Goal: Task Accomplishment & Management: Manage account settings

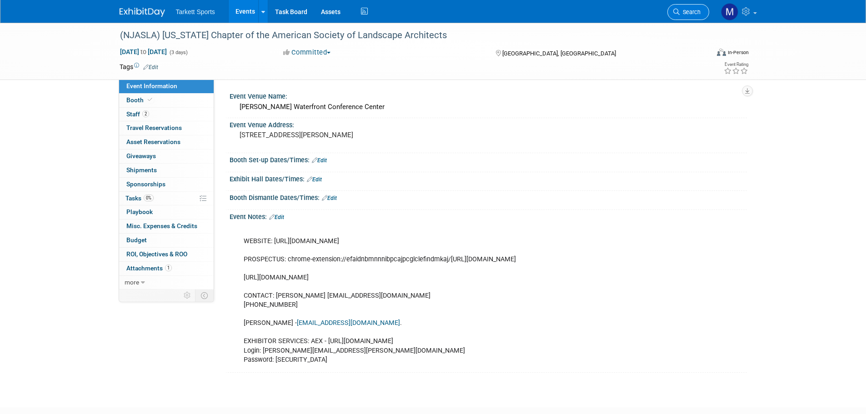
click at [575, 5] on link "Search" at bounding box center [689, 12] width 42 height 16
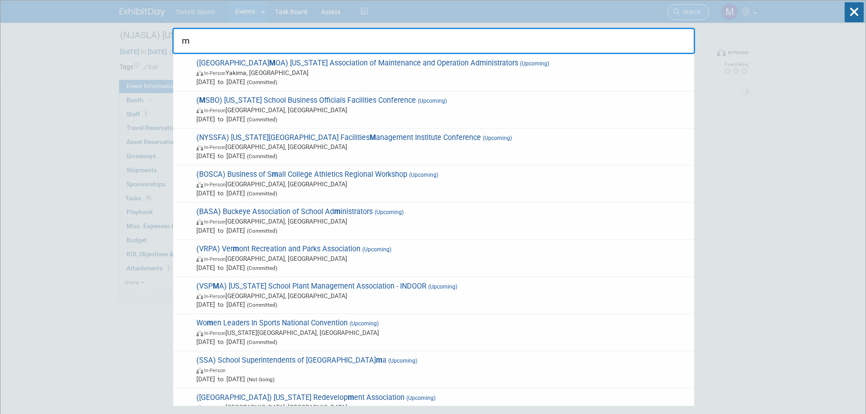
type input "mf"
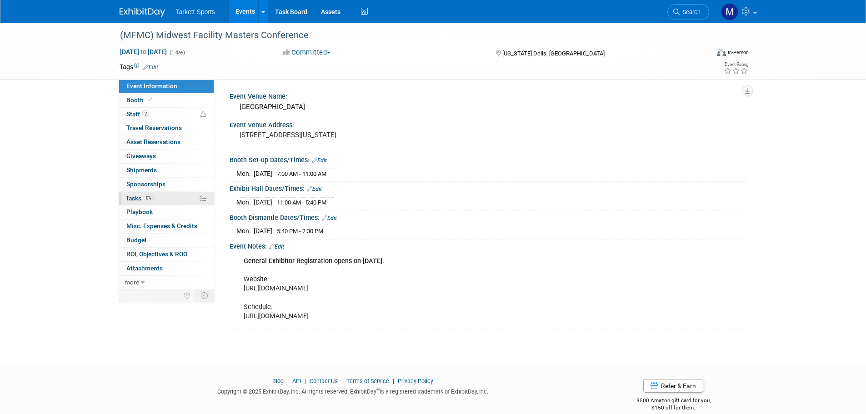
click at [156, 197] on link "0% Tasks 0%" at bounding box center [166, 199] width 95 height 14
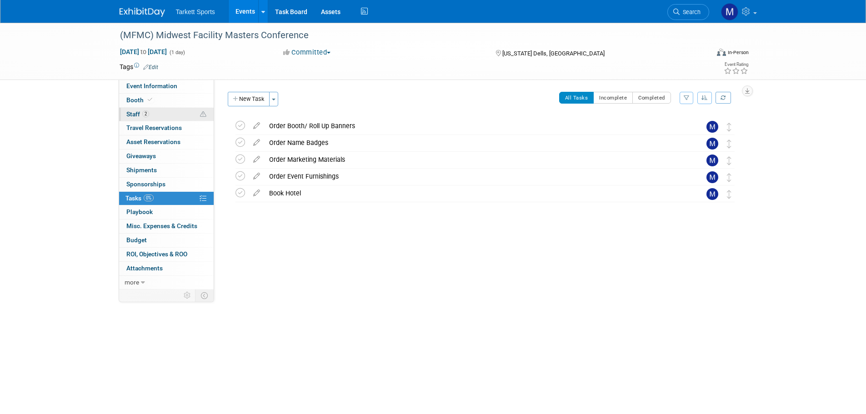
click at [172, 116] on link "2 Staff 2" at bounding box center [166, 115] width 95 height 14
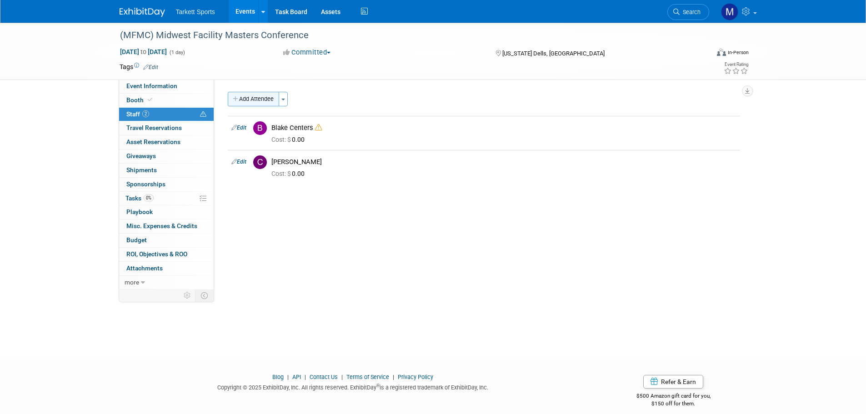
click at [257, 94] on button "Add Attendee" at bounding box center [253, 99] width 51 height 15
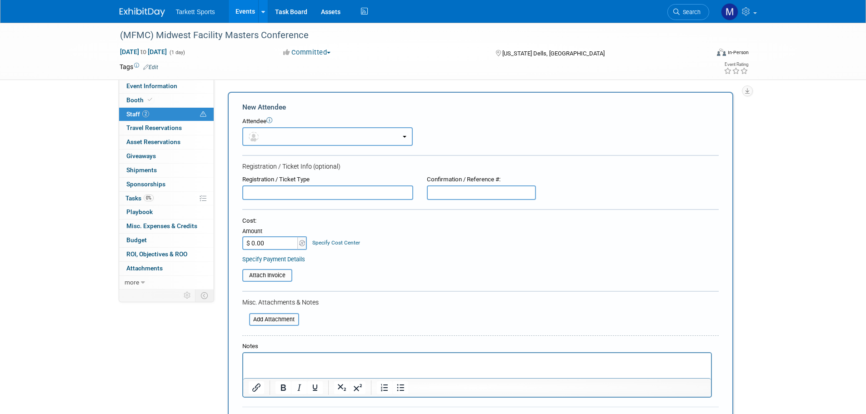
click at [302, 145] on button "button" at bounding box center [327, 136] width 171 height 19
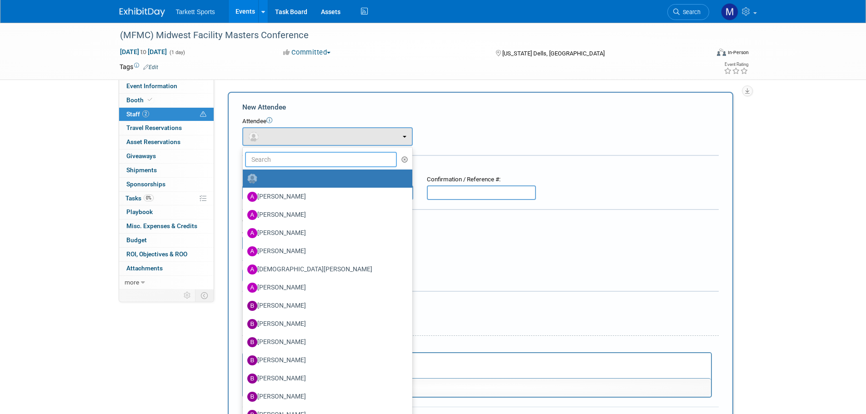
click at [295, 165] on input "text" at bounding box center [321, 159] width 152 height 15
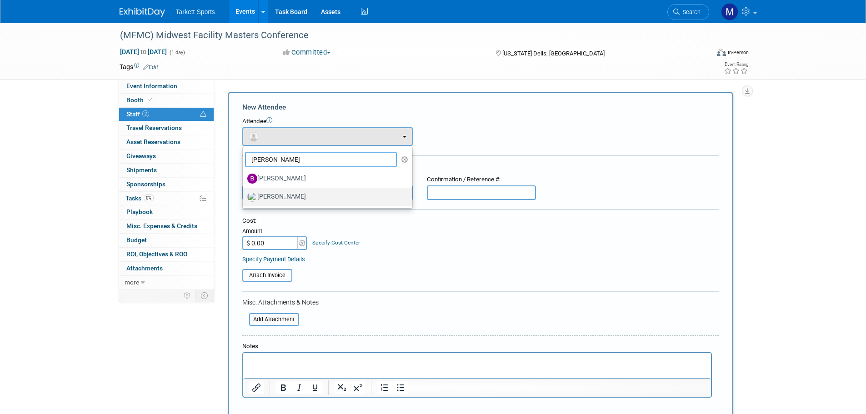
type input "brian"
click at [287, 193] on label "[PERSON_NAME]" at bounding box center [325, 197] width 156 height 15
click at [244, 193] on input "[PERSON_NAME]" at bounding box center [241, 196] width 6 height 6
select select "f4e13d1b-93d2-47a1-89f9-b380e91d908f"
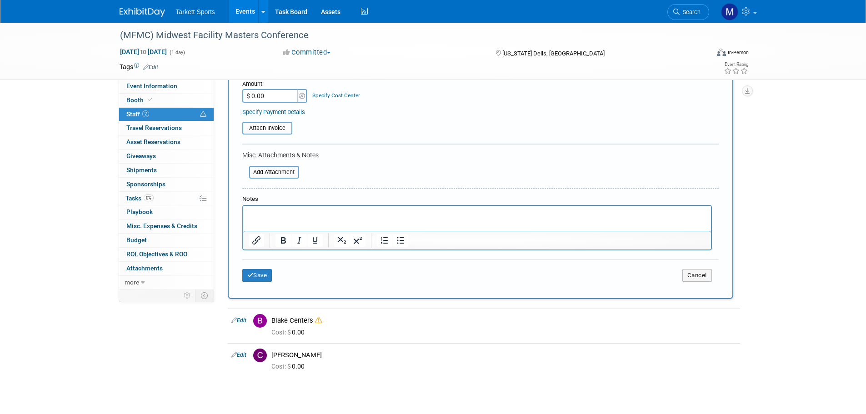
scroll to position [182, 0]
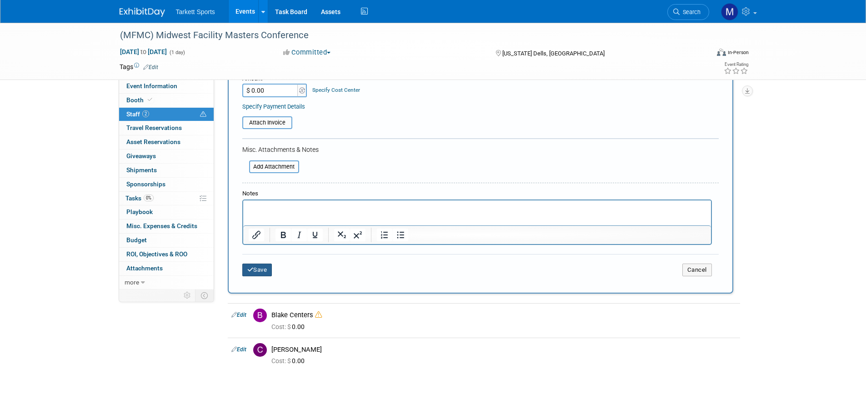
click at [266, 265] on button "Save" at bounding box center [257, 270] width 30 height 13
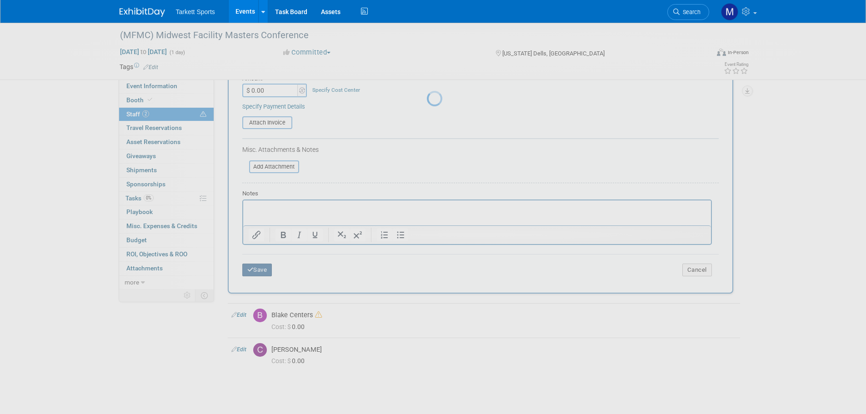
scroll to position [9, 0]
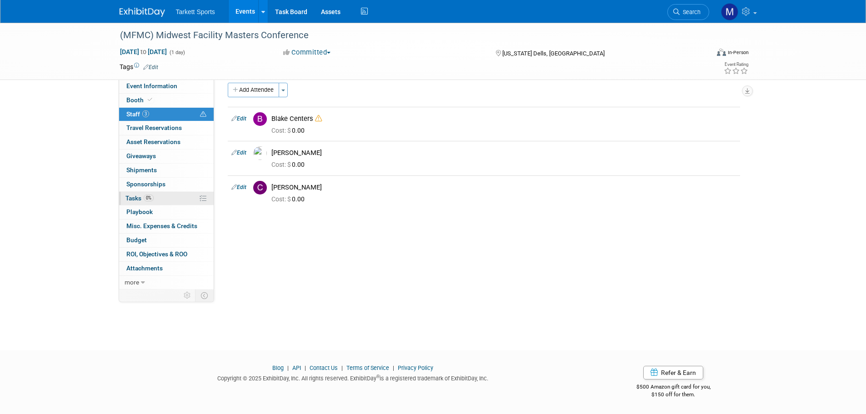
click at [155, 196] on link "0% Tasks 0%" at bounding box center [166, 199] width 95 height 14
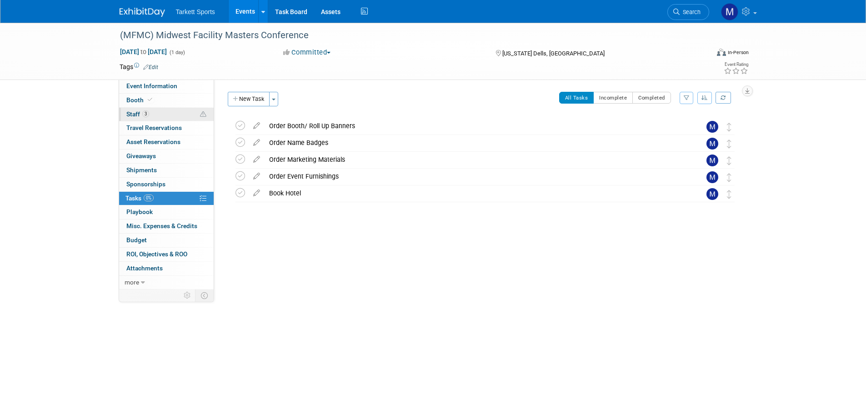
click at [155, 114] on link "3 Staff 3" at bounding box center [166, 115] width 95 height 14
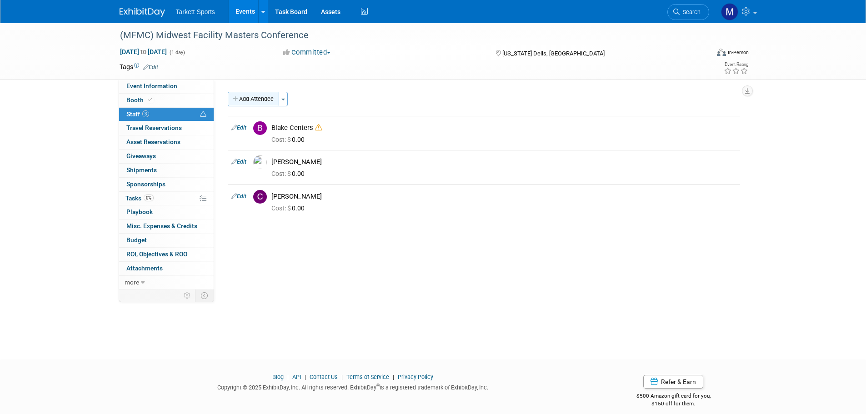
click at [259, 97] on button "Add Attendee" at bounding box center [253, 99] width 51 height 15
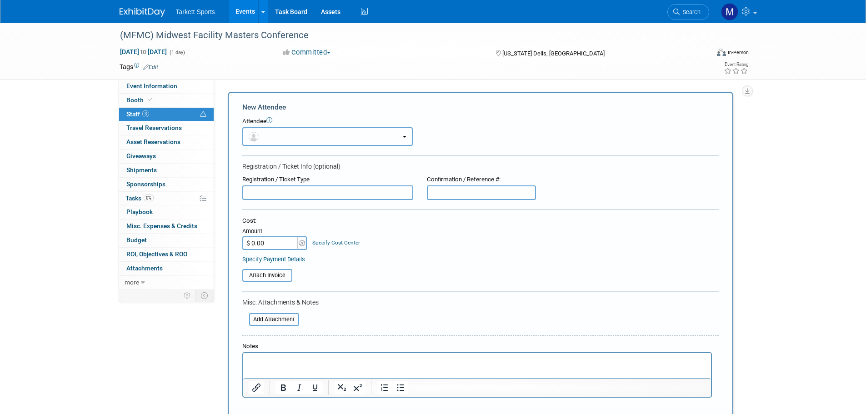
click at [293, 132] on button "button" at bounding box center [327, 136] width 171 height 19
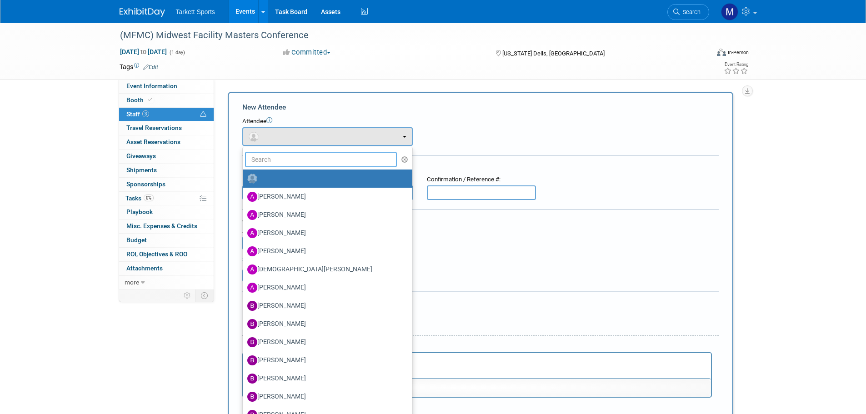
click at [297, 154] on input "text" at bounding box center [321, 159] width 152 height 15
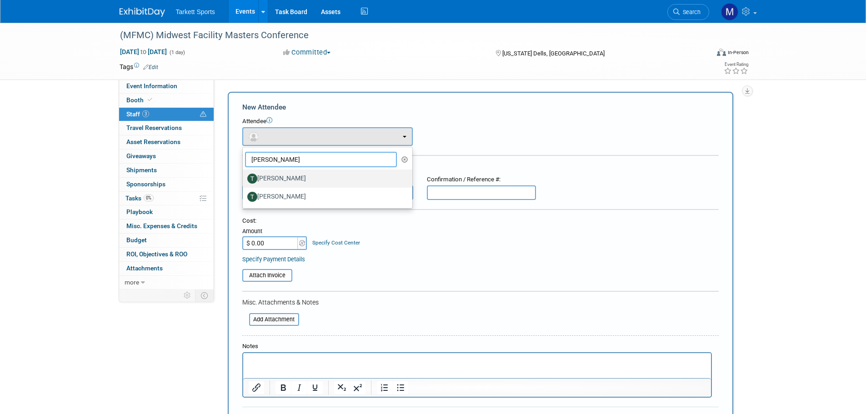
type input "tom"
click at [289, 176] on label "[PERSON_NAME]" at bounding box center [325, 178] width 156 height 15
click at [244, 176] on input "[PERSON_NAME]" at bounding box center [241, 178] width 6 height 6
select select "9fadb303-47ca-4bcf-958c-042683b986a8"
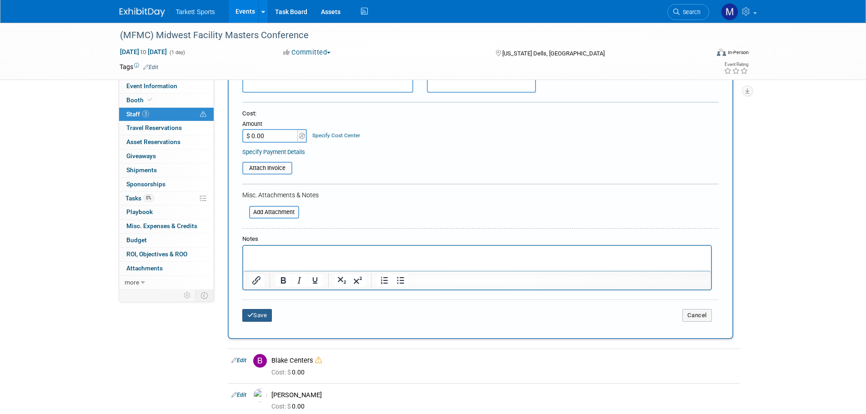
click at [251, 315] on icon "submit" at bounding box center [250, 315] width 6 height 6
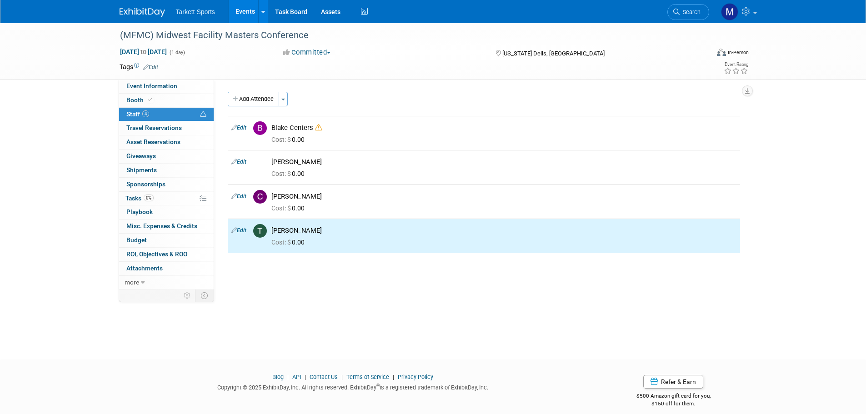
click at [252, 103] on button "Add Attendee" at bounding box center [253, 99] width 51 height 15
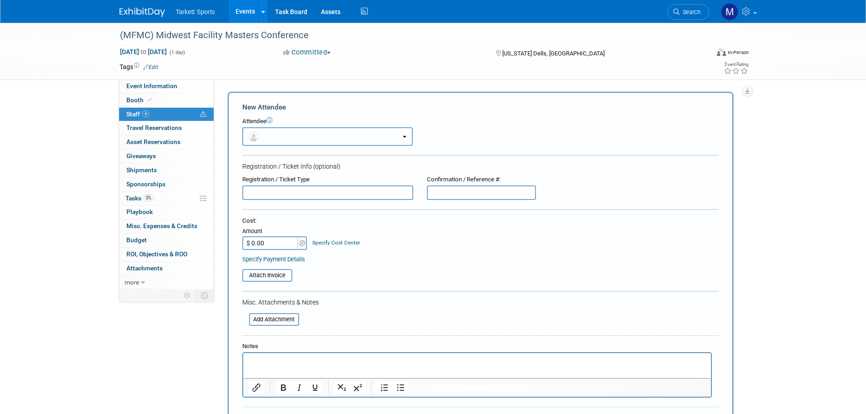
click at [276, 133] on button "button" at bounding box center [327, 136] width 171 height 19
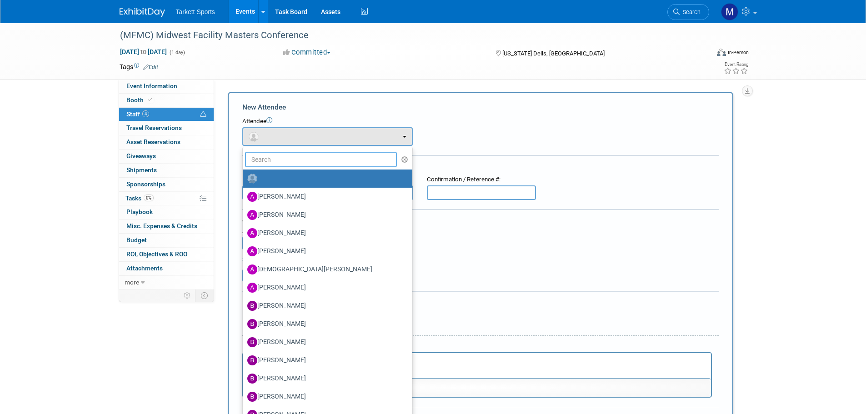
click at [287, 161] on input "text" at bounding box center [321, 159] width 152 height 15
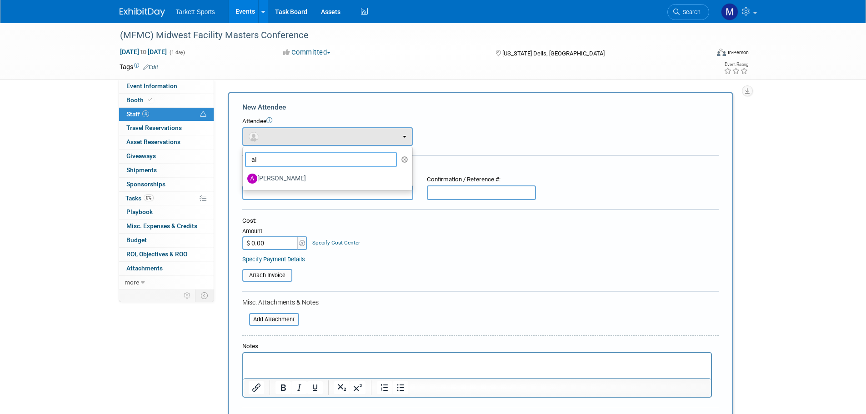
type input "a"
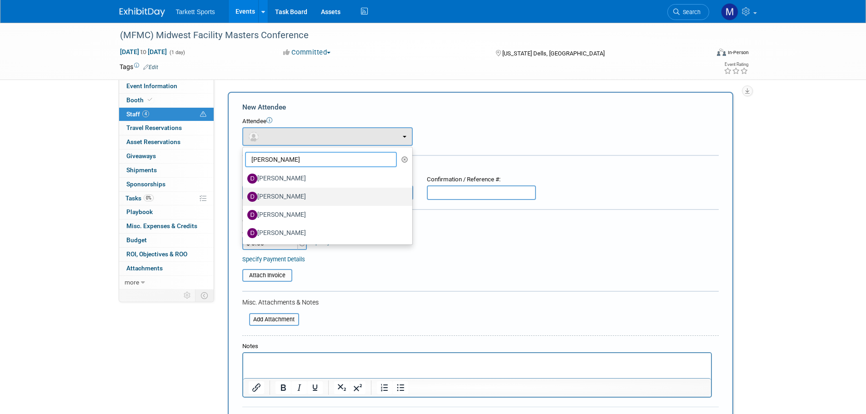
type input "david"
click at [274, 194] on label "[PERSON_NAME]" at bounding box center [325, 197] width 156 height 15
click at [244, 194] on input "[PERSON_NAME]" at bounding box center [241, 196] width 6 height 6
select select "5382974e-b390-41ff-a52e-54de4ec9667a"
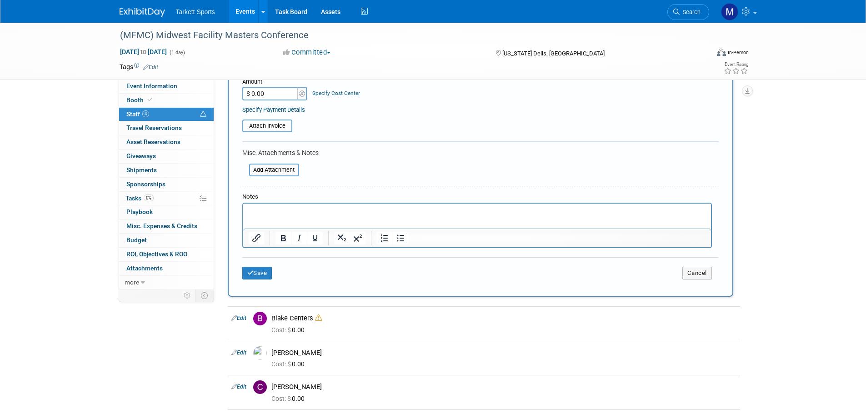
scroll to position [182, 0]
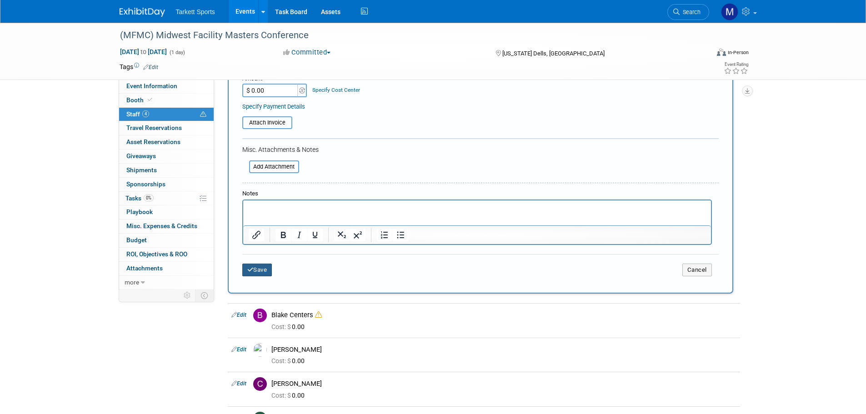
click at [267, 265] on div "Save Cancel" at bounding box center [480, 268] width 477 height 29
click at [257, 272] on button "Save" at bounding box center [257, 270] width 30 height 13
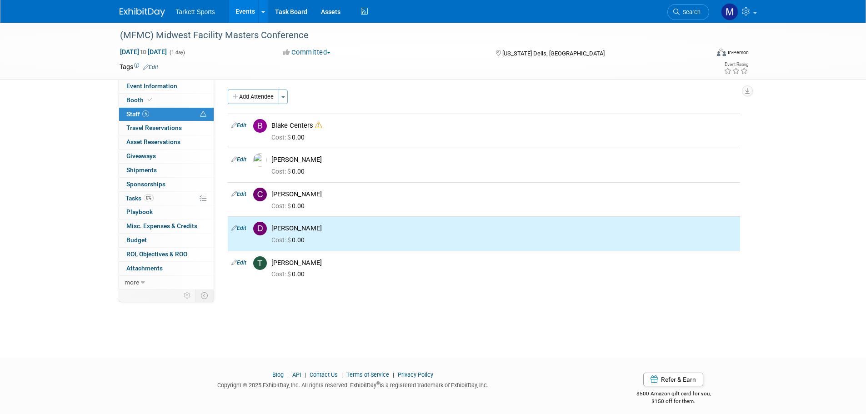
scroll to position [0, 0]
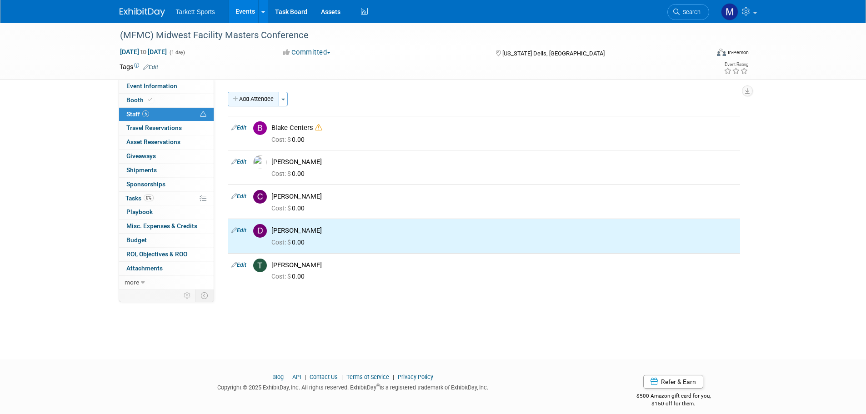
click at [259, 103] on button "Add Attendee" at bounding box center [253, 99] width 51 height 15
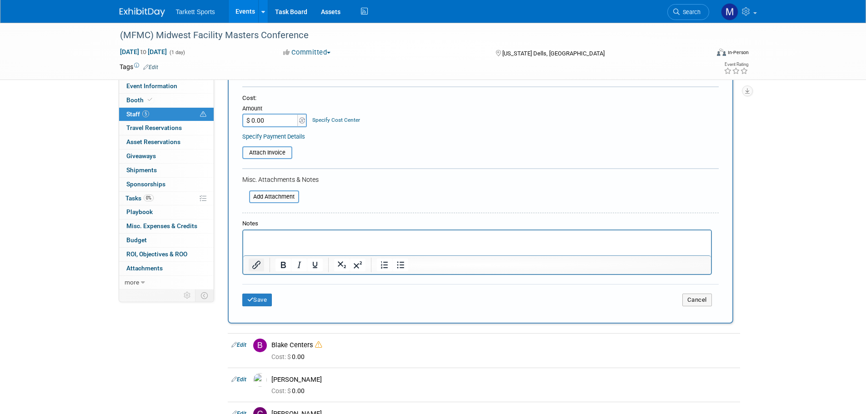
scroll to position [136, 0]
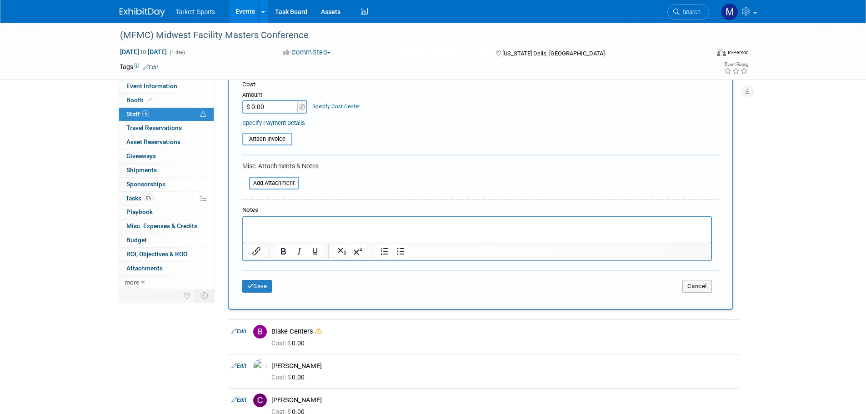
click at [258, 226] on p "Rich Text Area. Press ALT-0 for help." at bounding box center [477, 225] width 458 height 9
click at [258, 287] on button "Save" at bounding box center [257, 286] width 30 height 13
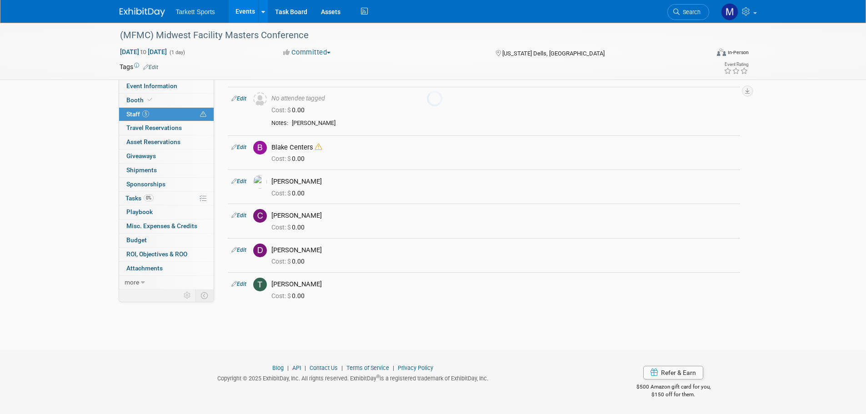
scroll to position [29, 0]
click at [156, 85] on span "Event Information" at bounding box center [151, 85] width 51 height 7
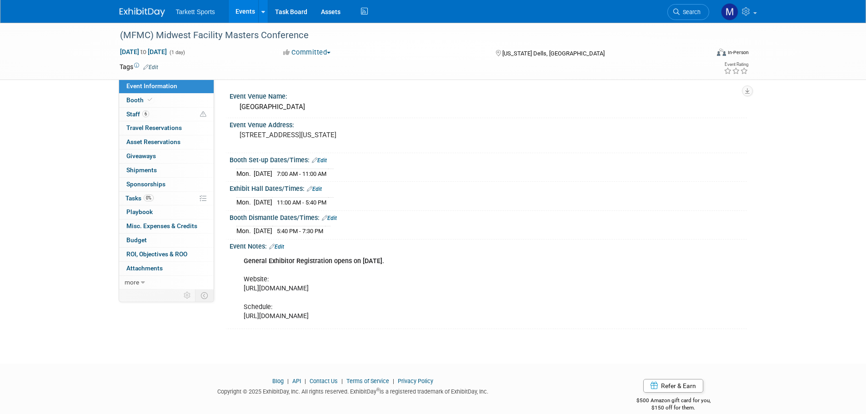
click at [618, 289] on div "General Exhibitor Registration opens on July 11. Website: https://wasbo.com/WAS…" at bounding box center [442, 288] width 410 height 73
drag, startPoint x: 614, startPoint y: 286, endPoint x: 242, endPoint y: 292, distance: 371.2
click at [242, 292] on div "General Exhibitor Registration opens on July 11. Website: https://wasbo.com/WAS…" at bounding box center [442, 288] width 410 height 73
copy div "https://wasbo.com/WASBO/Event_Display.aspx?EventKey=20231030E&WebsiteKey=0cc5a3…"
click at [675, 2] on li "Search" at bounding box center [689, 11] width 42 height 22
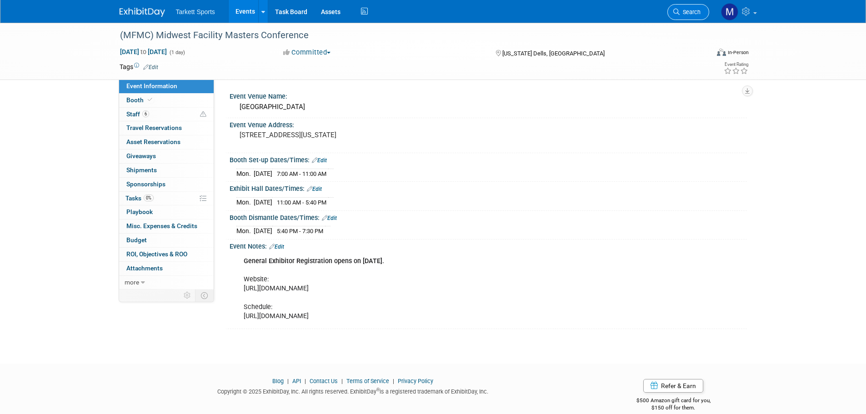
click at [683, 10] on span "Search" at bounding box center [690, 12] width 21 height 7
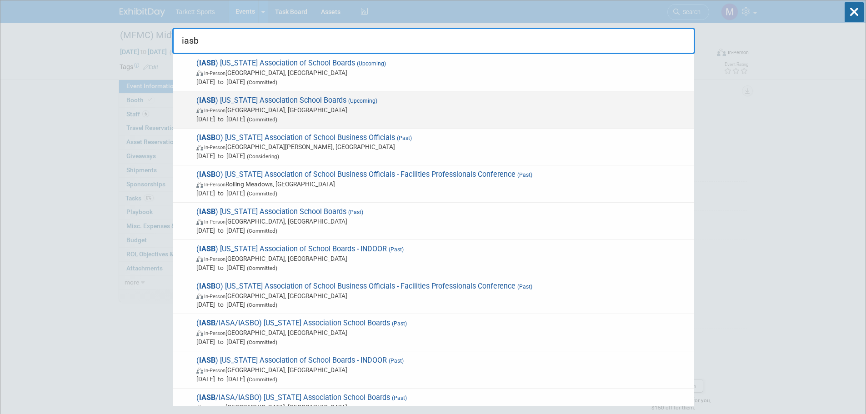
type input "iasb"
click at [293, 98] on span "( IASB ) Illinois Association School Boards (Upcoming) In-Person Chicago, IL No…" at bounding box center [442, 110] width 496 height 28
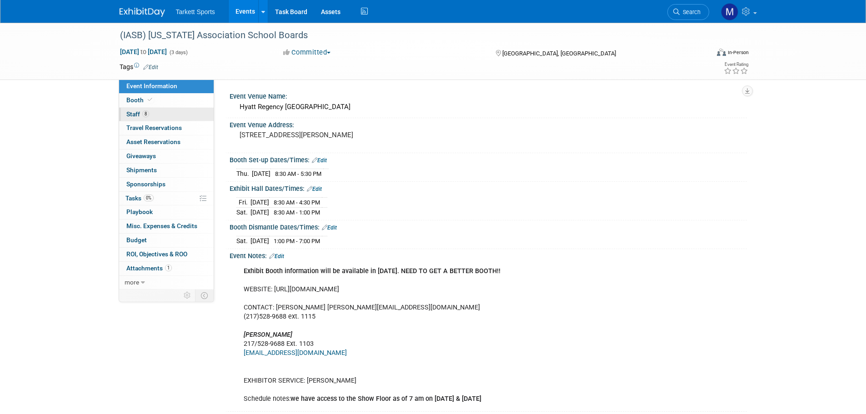
click at [174, 115] on link "8 Staff 8" at bounding box center [166, 115] width 95 height 14
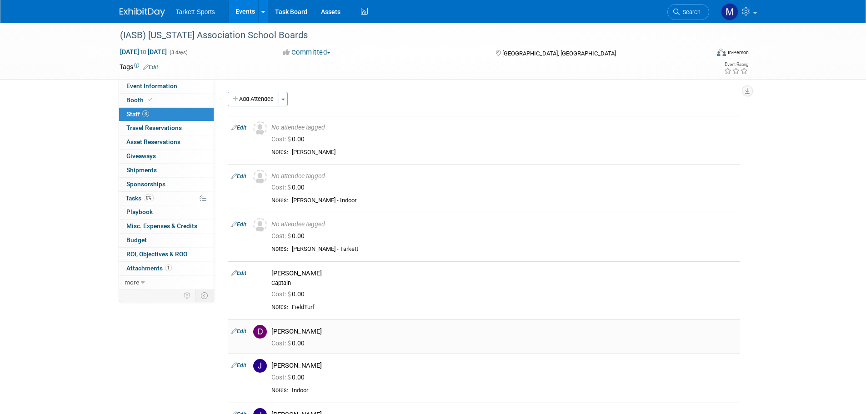
click at [237, 332] on link "Edit" at bounding box center [238, 331] width 15 height 6
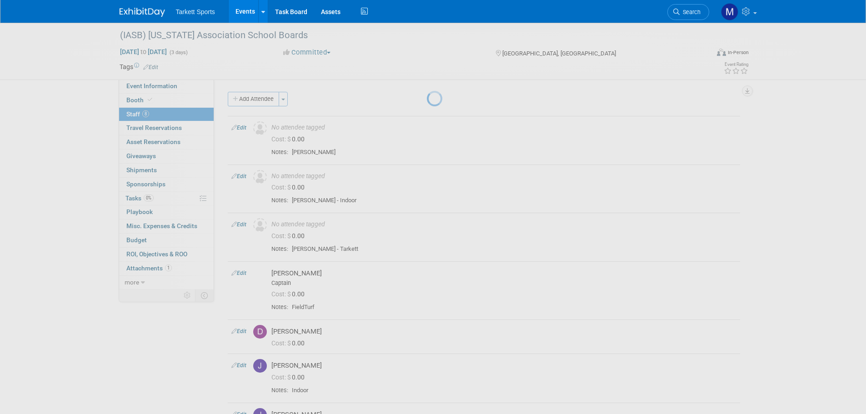
select select "bdad73d4-3a1a-4e69-9663-9a179283f0df"
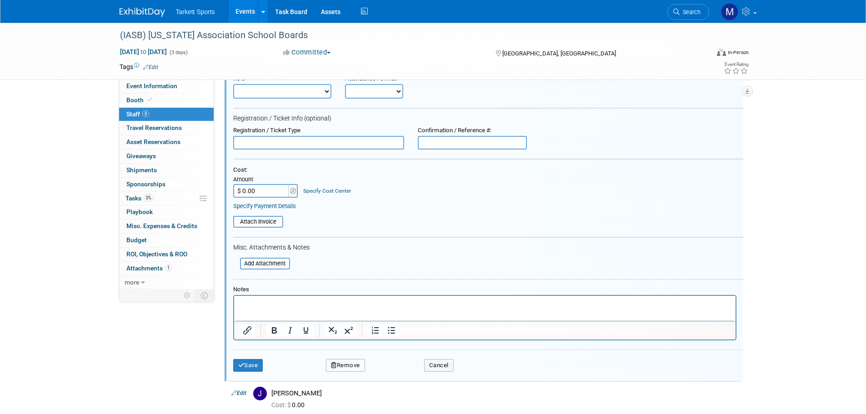
scroll to position [307, 0]
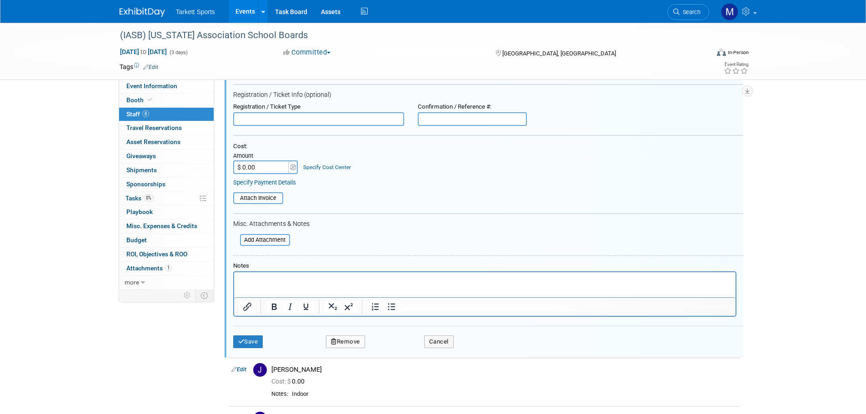
click at [358, 343] on button "Remove" at bounding box center [345, 342] width 39 height 13
click at [393, 347] on link "Yes" at bounding box center [395, 349] width 26 height 15
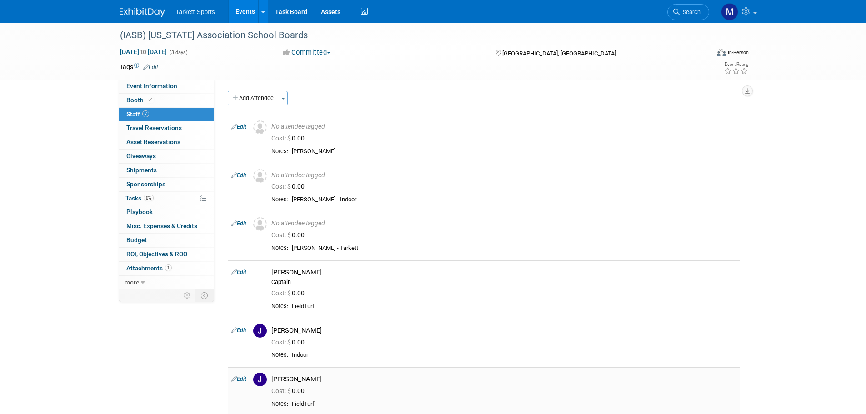
scroll to position [0, 0]
click at [253, 99] on button "Add Attendee" at bounding box center [253, 99] width 51 height 15
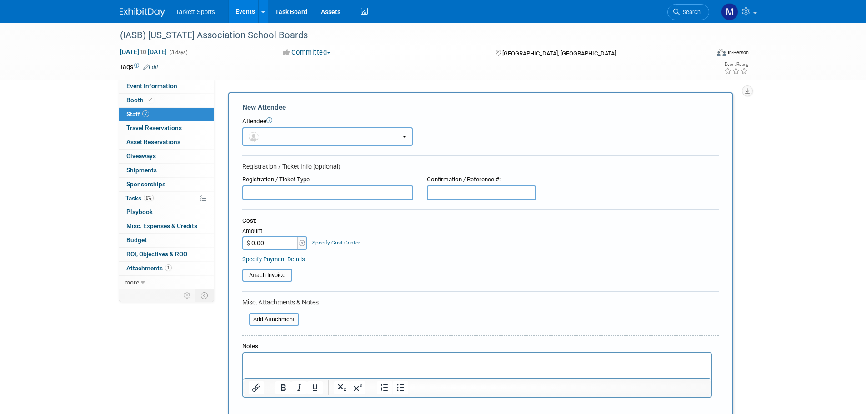
click at [286, 137] on button "button" at bounding box center [327, 136] width 171 height 19
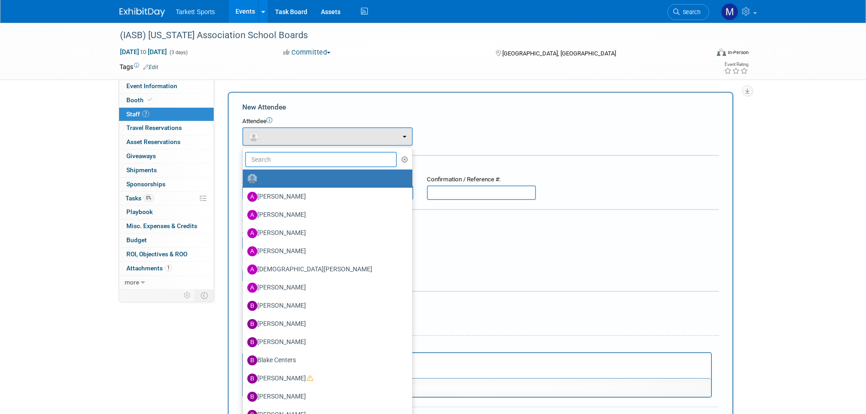
click at [277, 156] on input "text" at bounding box center [321, 159] width 152 height 15
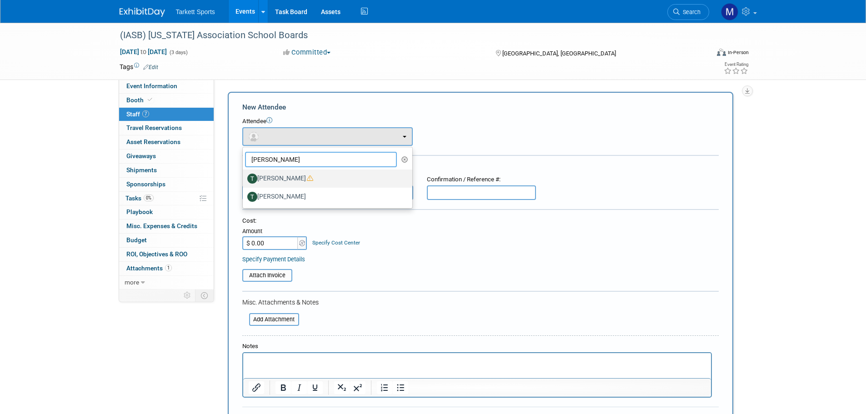
type input "tom"
click at [277, 178] on label "[PERSON_NAME]" at bounding box center [325, 178] width 156 height 15
click at [244, 178] on input "[PERSON_NAME]" at bounding box center [241, 178] width 6 height 6
select select "9fadb303-47ca-4bcf-958c-042683b986a8"
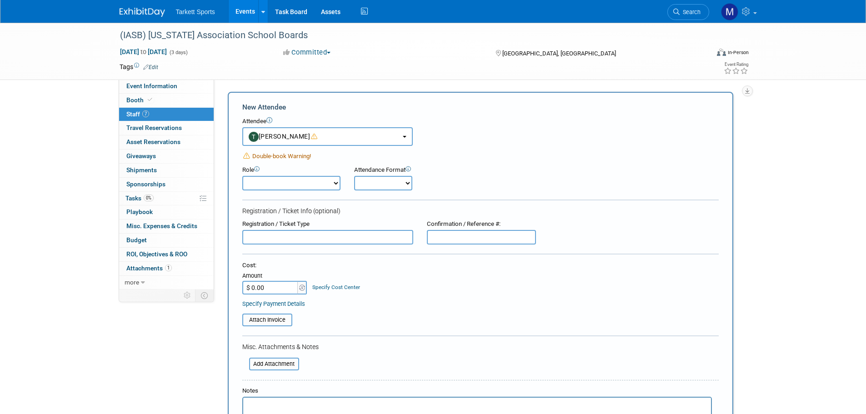
click at [273, 156] on span "Double-book Warning!" at bounding box center [281, 156] width 59 height 7
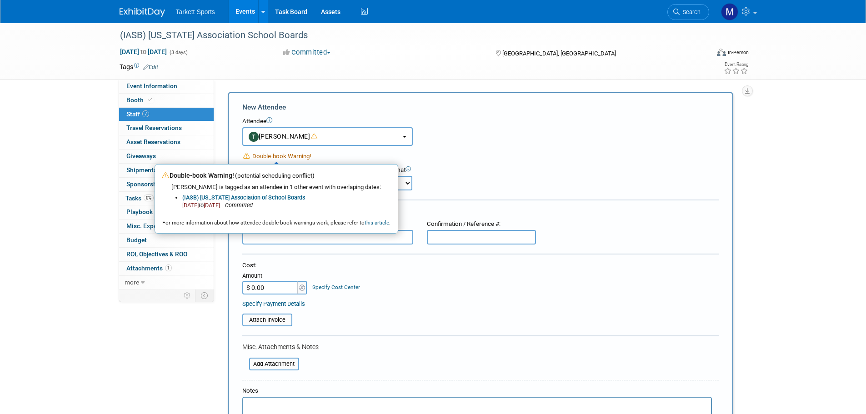
click at [466, 167] on div "Attendance Format Onsite Remote" at bounding box center [408, 178] width 123 height 25
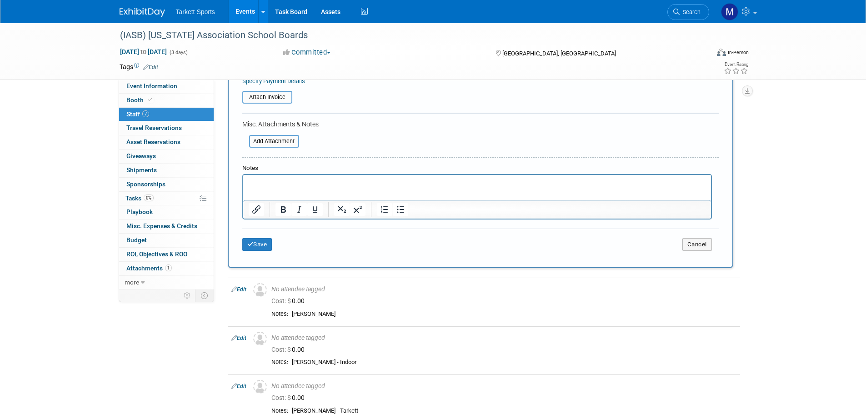
scroll to position [227, 0]
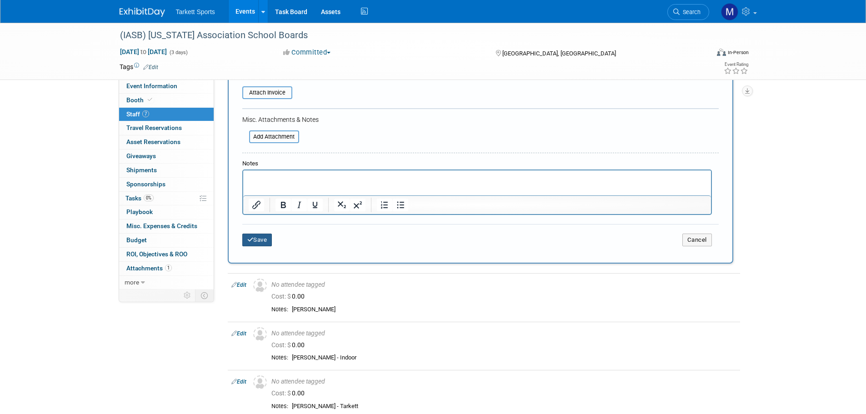
click at [260, 239] on button "Save" at bounding box center [257, 240] width 30 height 13
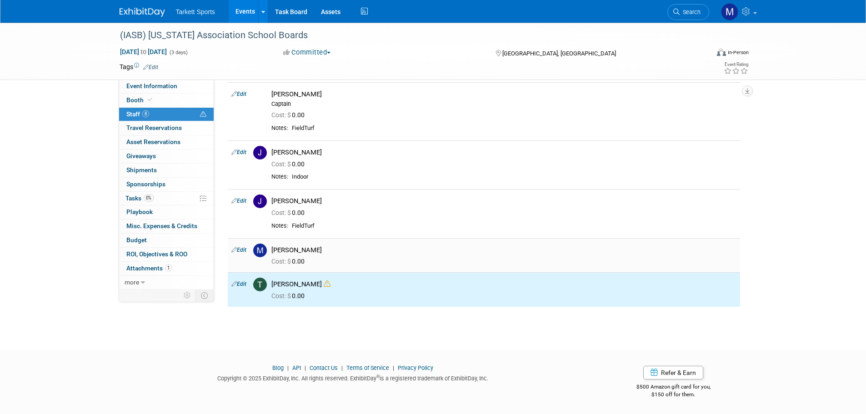
scroll to position [0, 0]
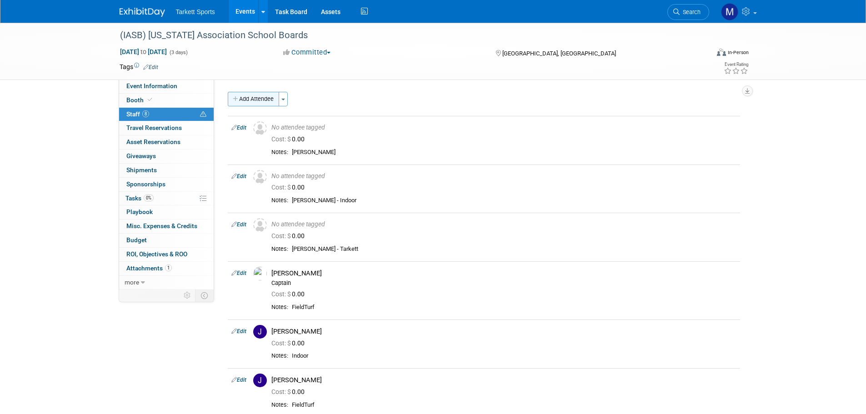
click at [269, 99] on button "Add Attendee" at bounding box center [253, 99] width 51 height 15
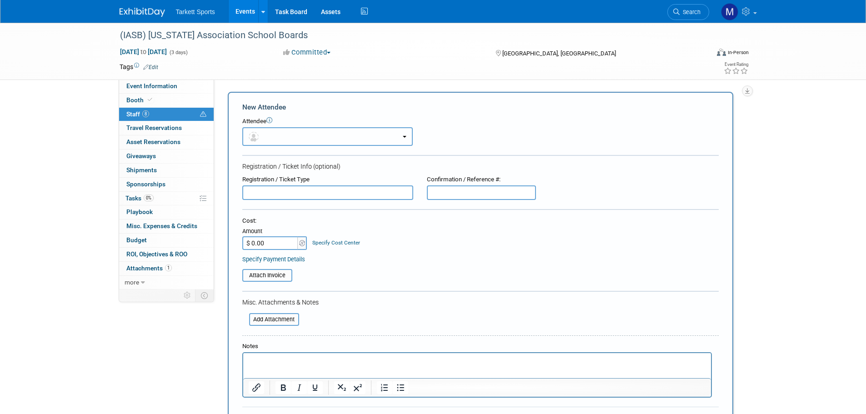
click at [299, 145] on button "button" at bounding box center [327, 136] width 171 height 19
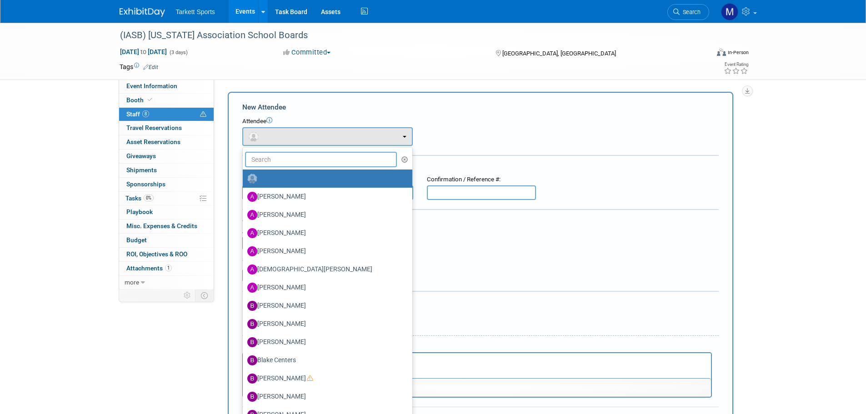
click at [292, 153] on input "text" at bounding box center [321, 159] width 152 height 15
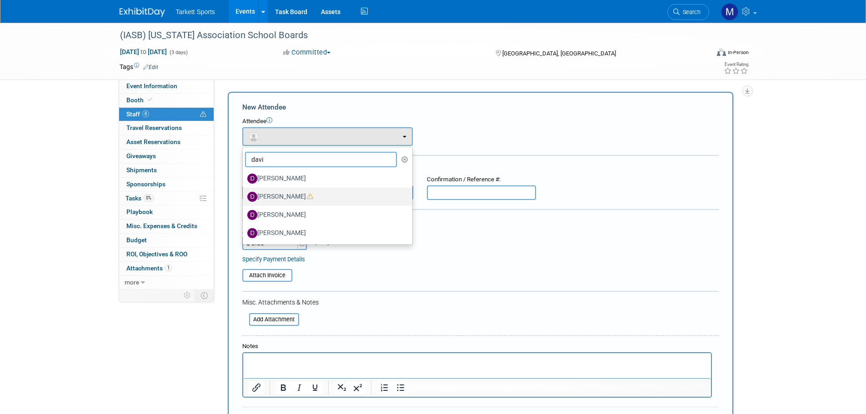
type input "davi"
click at [293, 196] on label "[PERSON_NAME]" at bounding box center [325, 197] width 156 height 15
click at [244, 196] on input "[PERSON_NAME]" at bounding box center [241, 196] width 6 height 6
select select "5382974e-b390-41ff-a52e-54de4ec9667a"
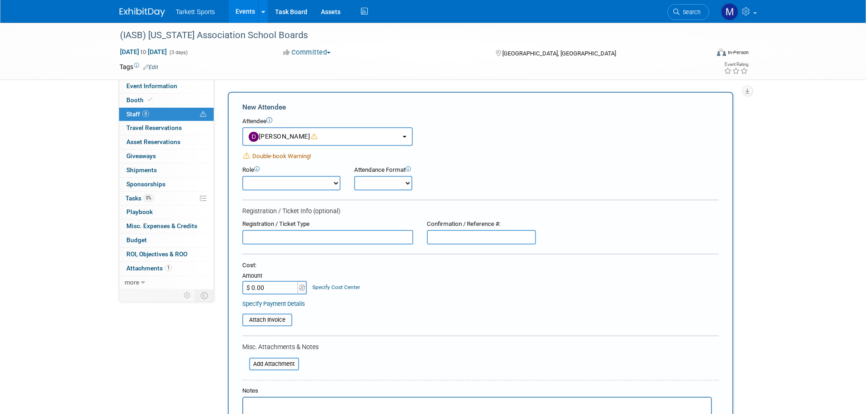
click at [270, 156] on span "Double-book Warning!" at bounding box center [281, 156] width 59 height 7
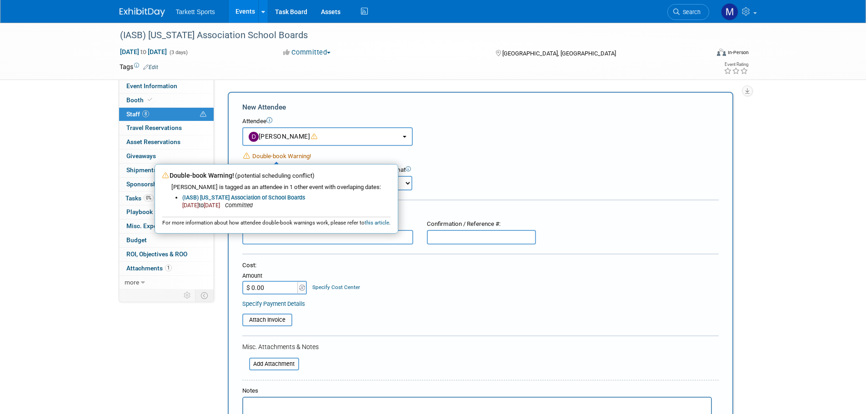
click at [270, 156] on span "Double-book Warning!" at bounding box center [281, 156] width 59 height 7
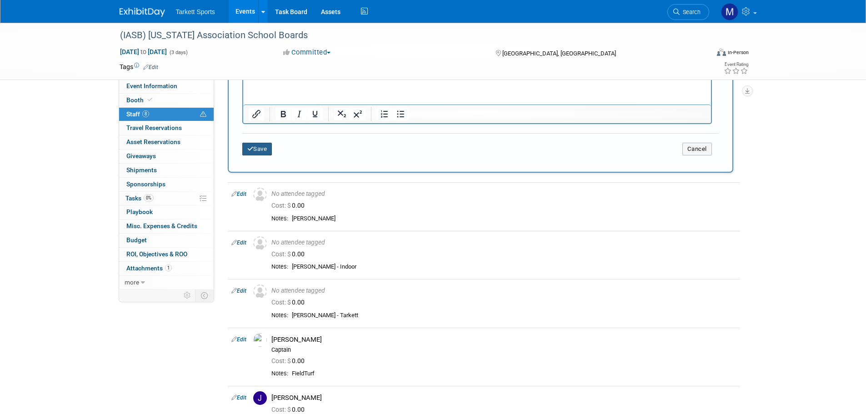
click at [248, 152] on icon "submit" at bounding box center [250, 149] width 6 height 6
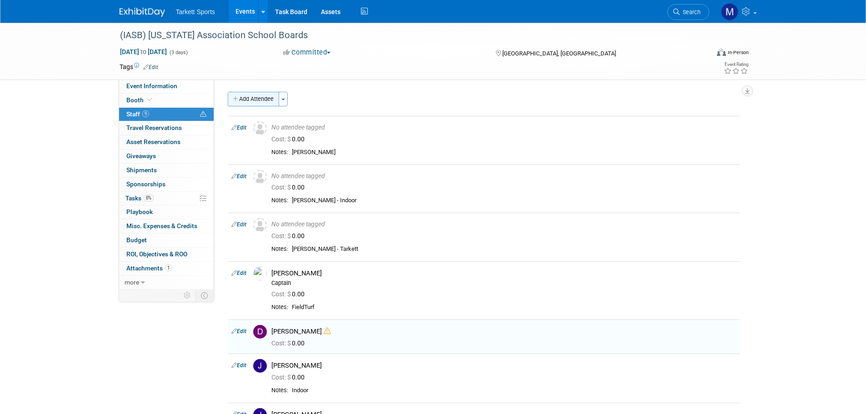
click at [248, 102] on button "Add Attendee" at bounding box center [253, 99] width 51 height 15
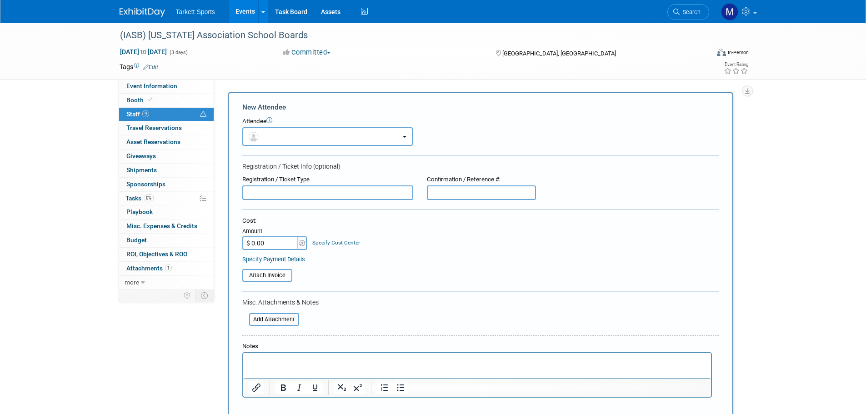
scroll to position [91, 0]
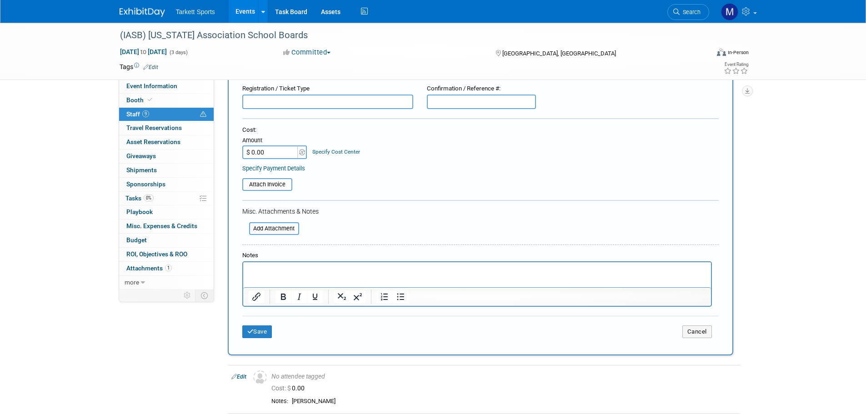
click at [277, 275] on html at bounding box center [477, 268] width 468 height 13
click at [255, 329] on button "Save" at bounding box center [257, 332] width 30 height 13
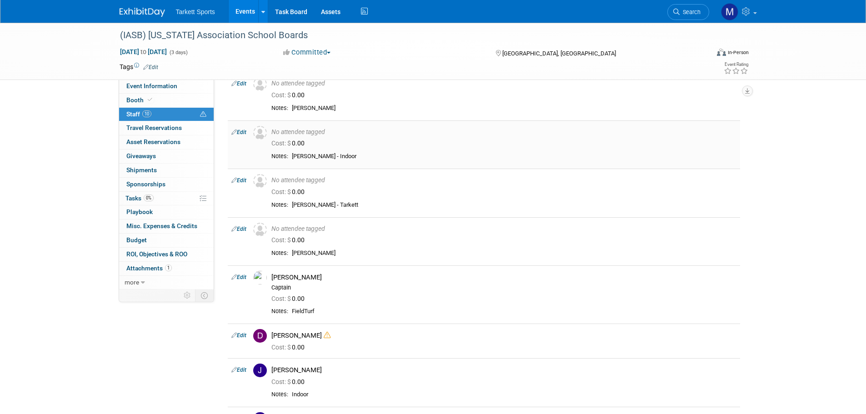
scroll to position [0, 0]
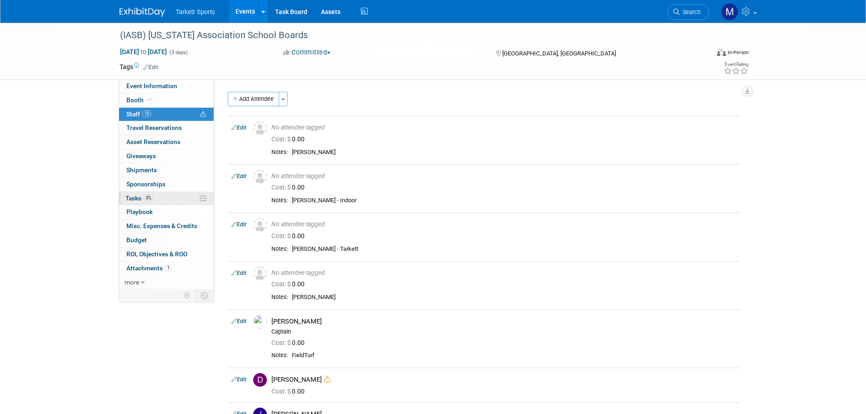
click at [163, 194] on link "0% Tasks 0%" at bounding box center [166, 199] width 95 height 14
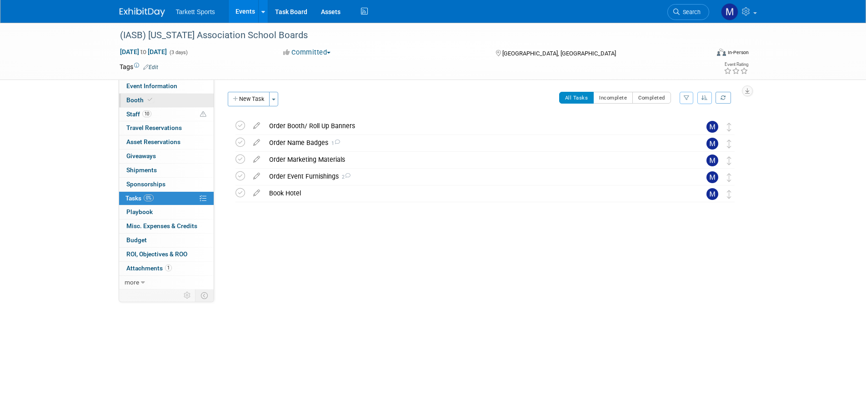
click at [181, 105] on link "Booth" at bounding box center [166, 101] width 95 height 14
select select "FieldTurf, [PERSON_NAME], Indoor"
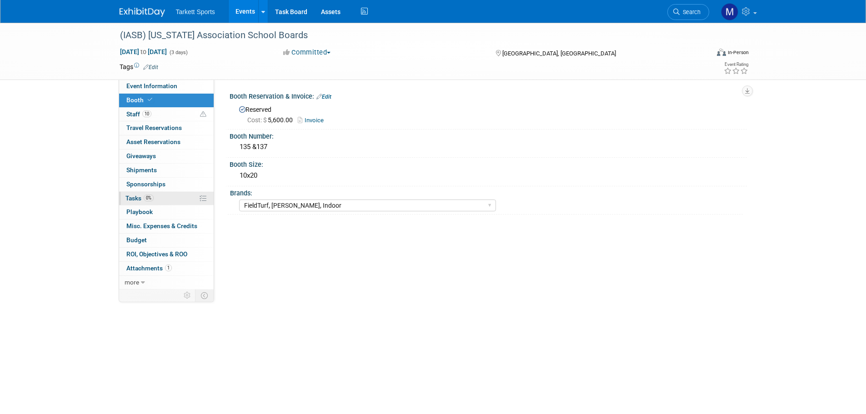
click at [168, 195] on link "0% Tasks 0%" at bounding box center [166, 199] width 95 height 14
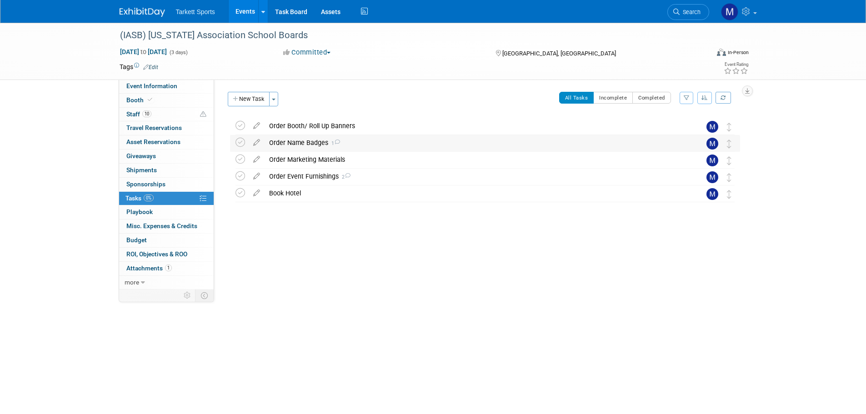
click at [336, 148] on div "Order Name Badges 1" at bounding box center [477, 142] width 424 height 15
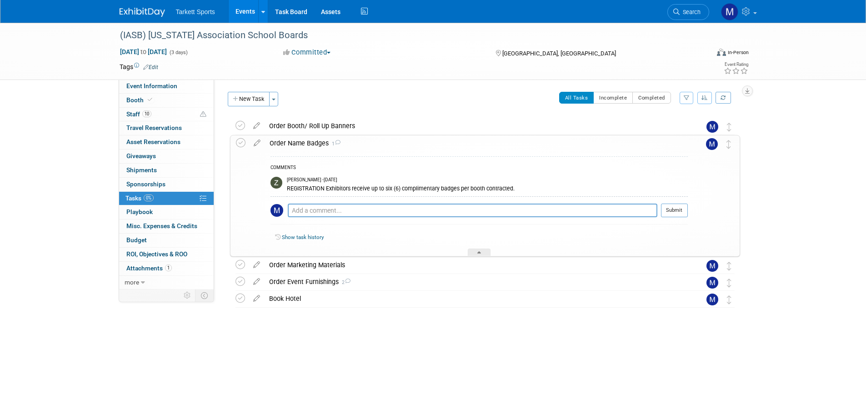
click at [336, 148] on div "Order Name Badges 1" at bounding box center [476, 143] width 423 height 15
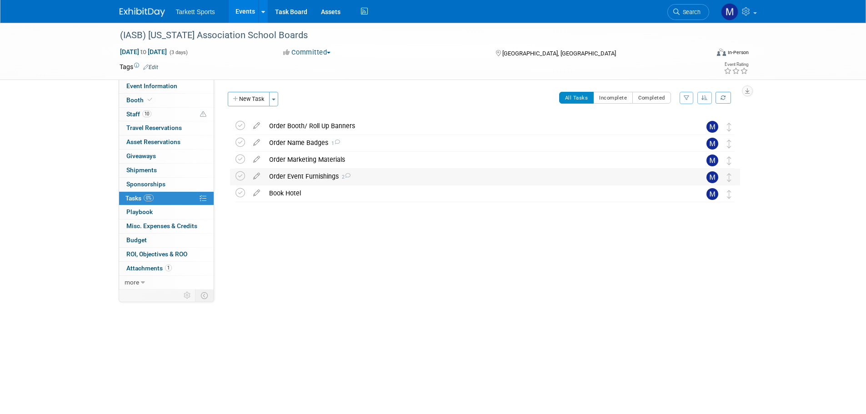
click at [335, 176] on div "Order Event Furnishings 2" at bounding box center [477, 176] width 424 height 15
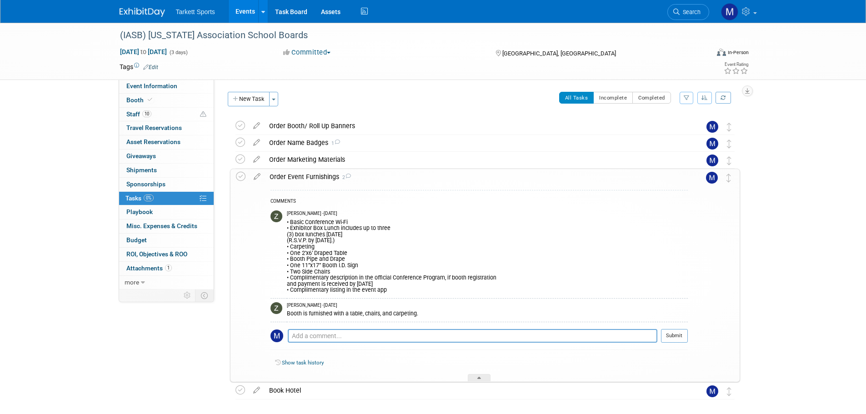
click at [335, 176] on div "Order Event Furnishings 2" at bounding box center [476, 176] width 423 height 15
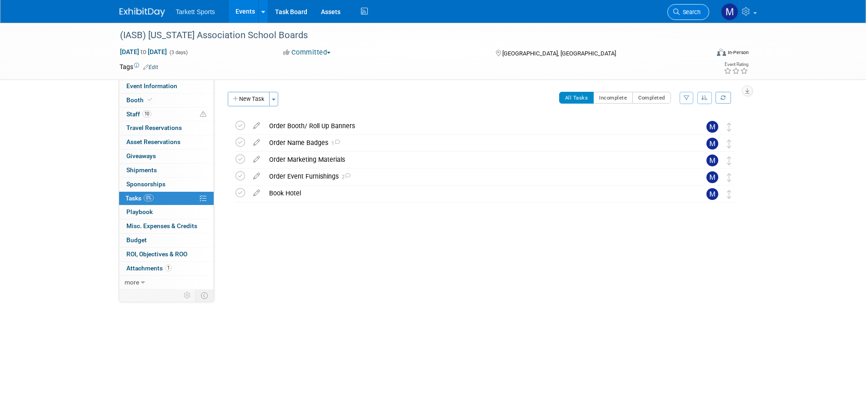
click at [684, 10] on span "Search" at bounding box center [690, 12] width 21 height 7
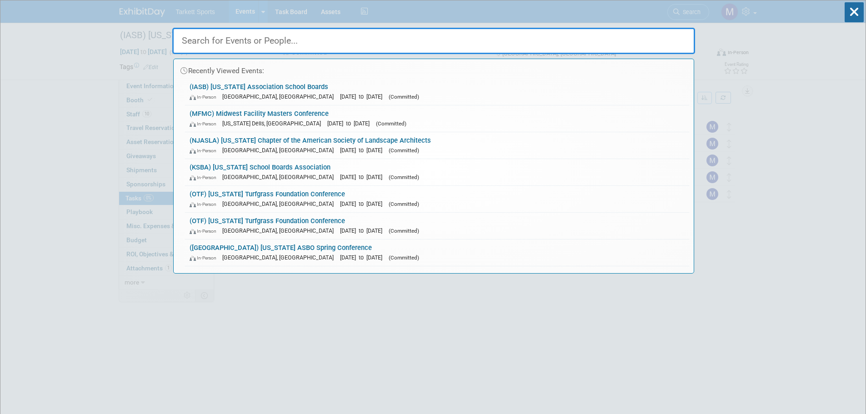
click at [440, 39] on input "text" at bounding box center [433, 41] width 523 height 26
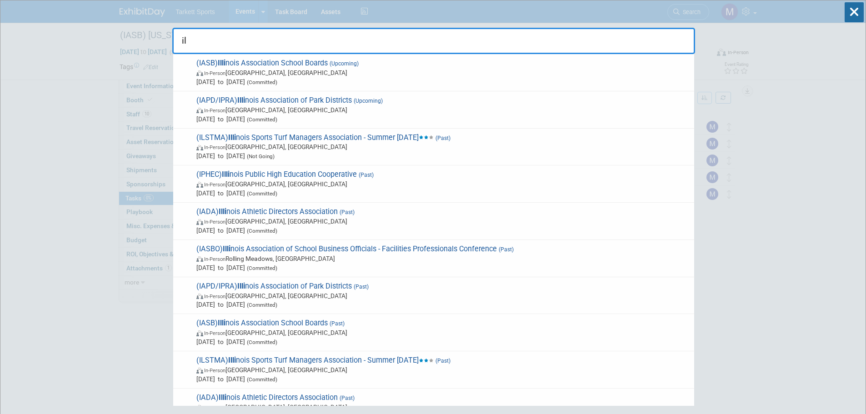
type input "i"
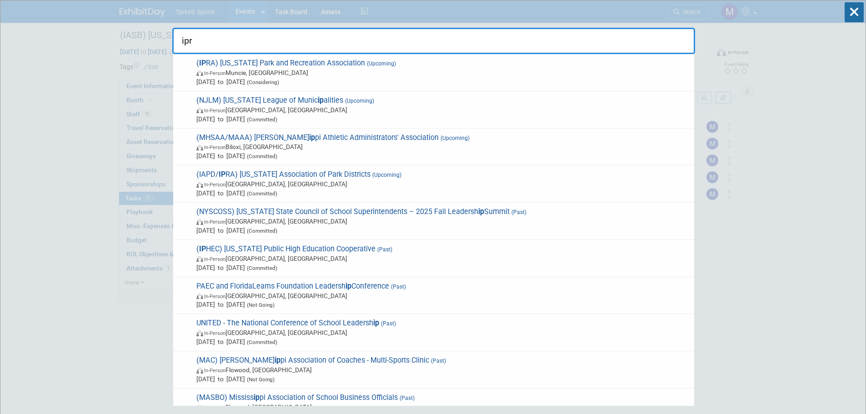
type input "ipra"
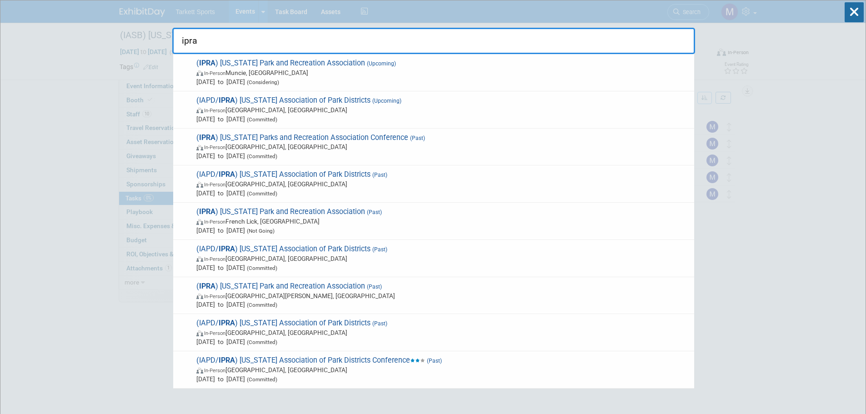
click at [237, 43] on input "ipra" at bounding box center [433, 41] width 523 height 26
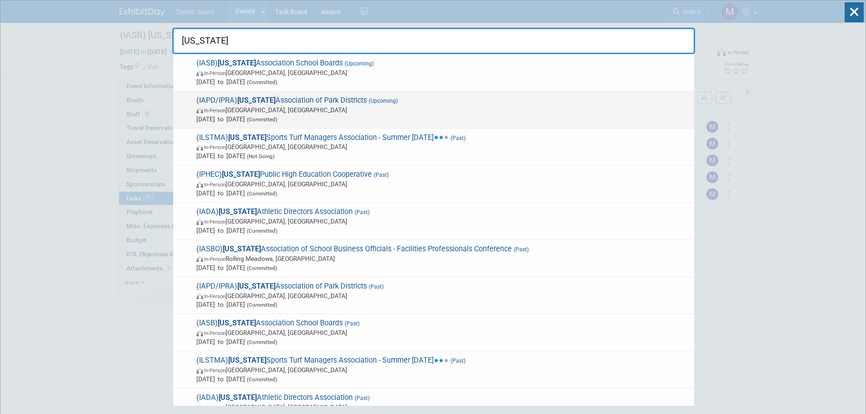
type input "illinois"
click at [253, 96] on strong "Illinois" at bounding box center [256, 100] width 38 height 9
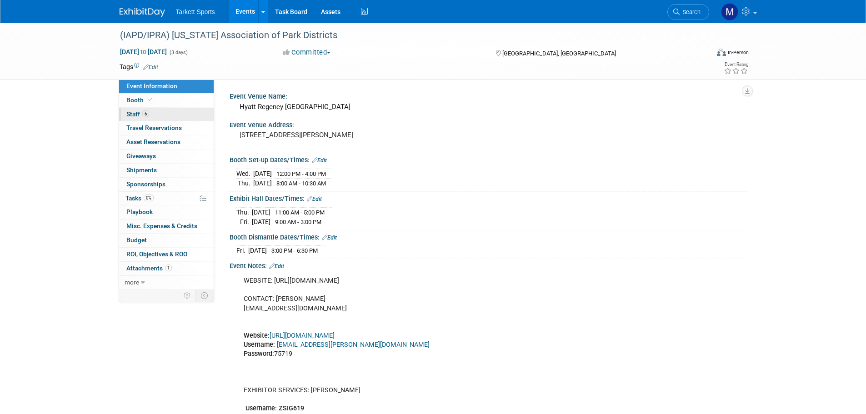
click at [161, 112] on link "6 Staff 6" at bounding box center [166, 115] width 95 height 14
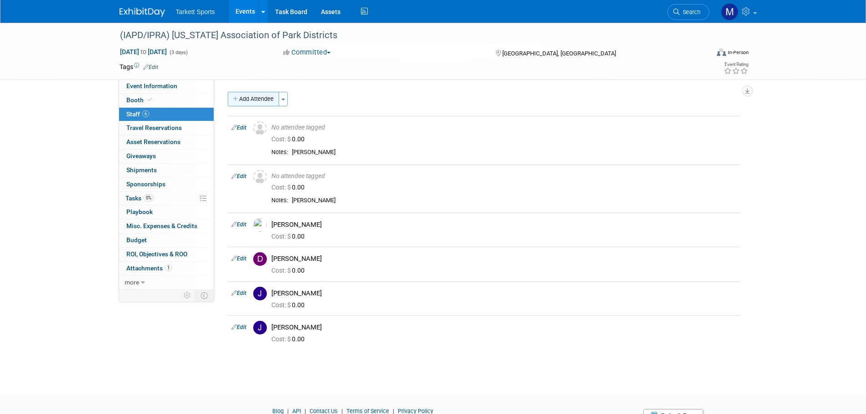
click at [258, 97] on button "Add Attendee" at bounding box center [253, 99] width 51 height 15
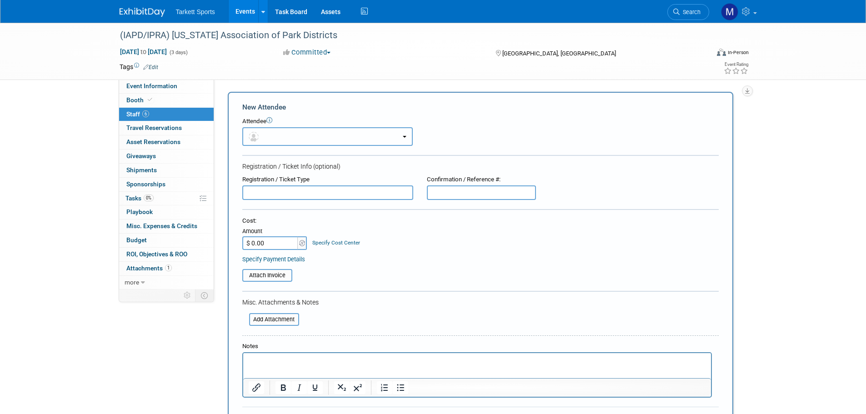
click at [283, 140] on button "button" at bounding box center [327, 136] width 171 height 19
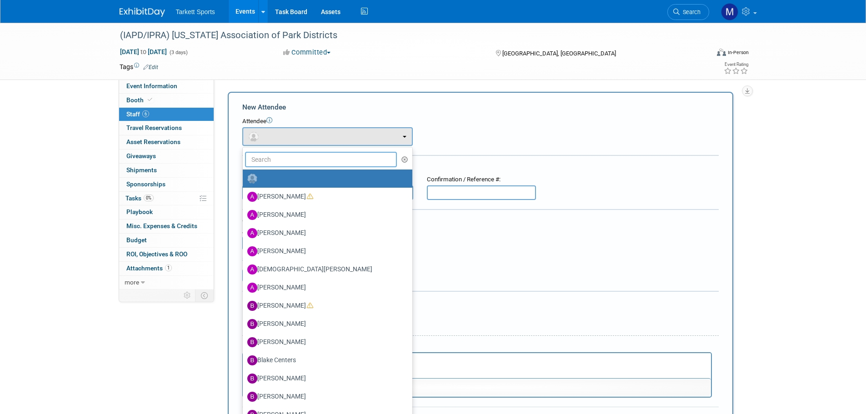
click at [281, 166] on input "text" at bounding box center [321, 159] width 152 height 15
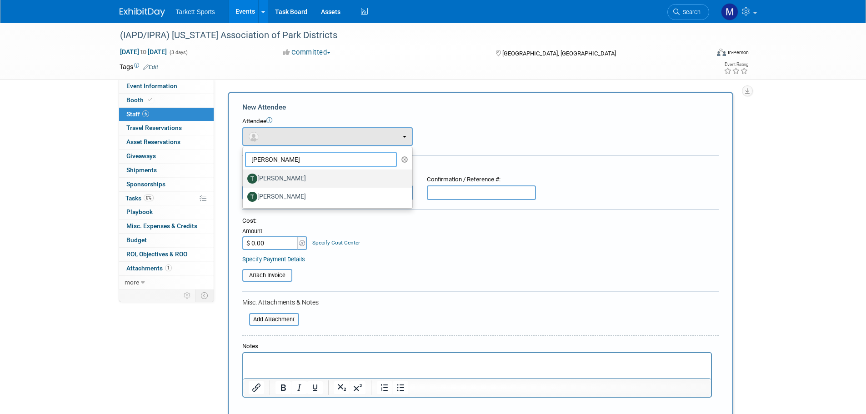
type input "tom"
click at [282, 175] on label "[PERSON_NAME]" at bounding box center [325, 178] width 156 height 15
click at [244, 175] on input "[PERSON_NAME]" at bounding box center [241, 178] width 6 height 6
select select "9fadb303-47ca-4bcf-958c-042683b986a8"
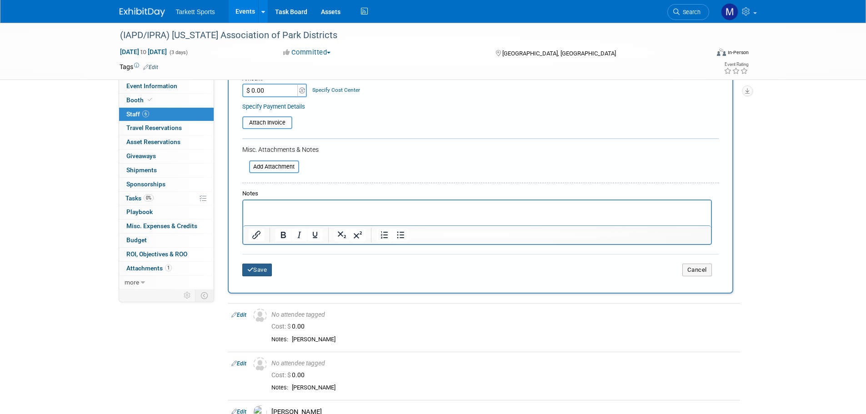
click at [257, 275] on button "Save" at bounding box center [257, 270] width 30 height 13
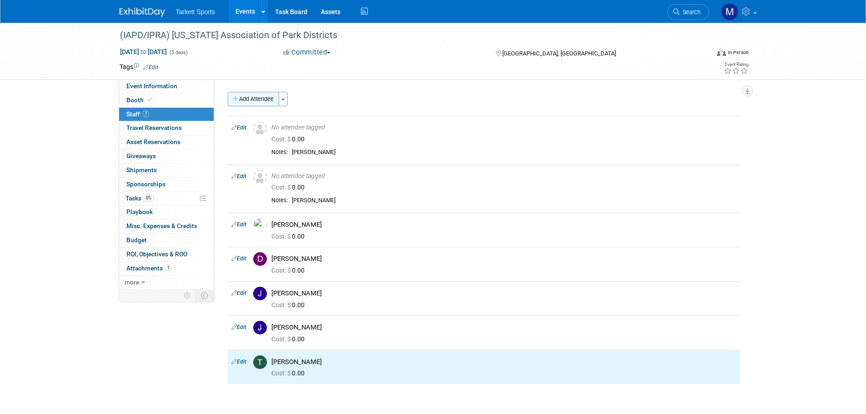
click at [266, 100] on button "Add Attendee" at bounding box center [253, 99] width 51 height 15
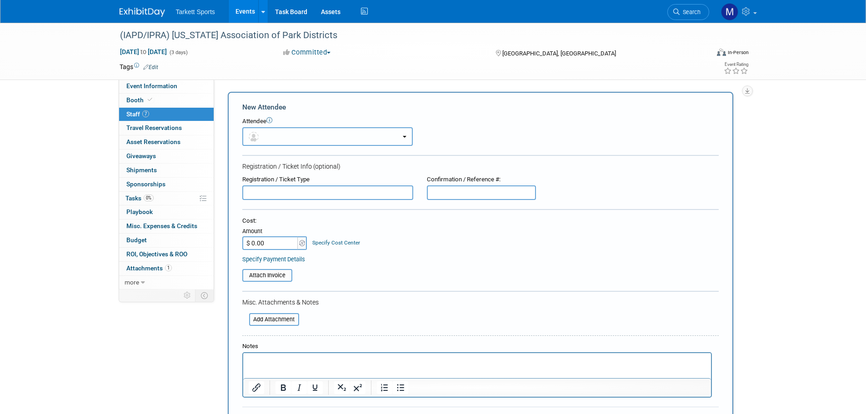
click at [278, 141] on button "button" at bounding box center [327, 136] width 171 height 19
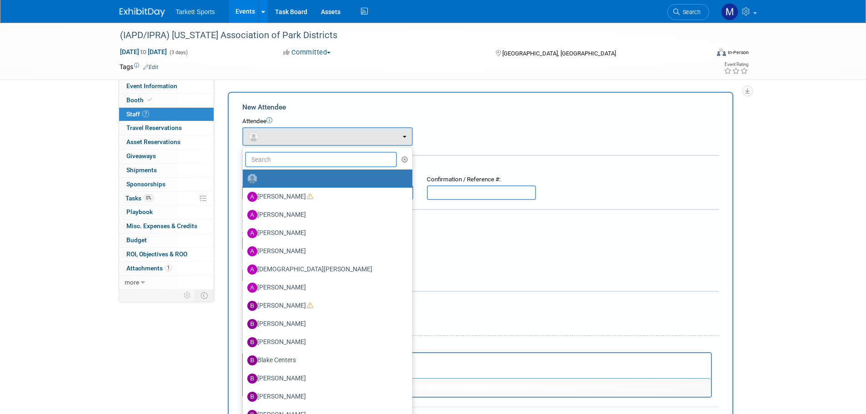
click at [285, 161] on input "text" at bounding box center [321, 159] width 152 height 15
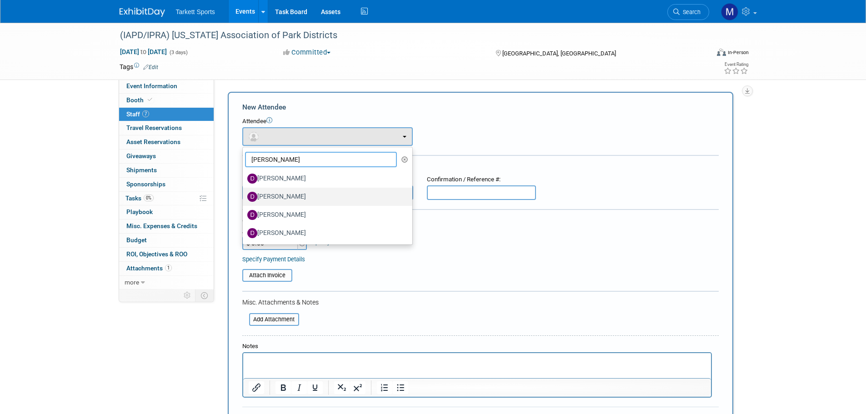
type input "david"
click at [288, 201] on label "[PERSON_NAME]" at bounding box center [325, 197] width 156 height 15
click at [244, 199] on input "[PERSON_NAME]" at bounding box center [241, 196] width 6 height 6
select select "5382974e-b390-41ff-a52e-54de4ec9667a"
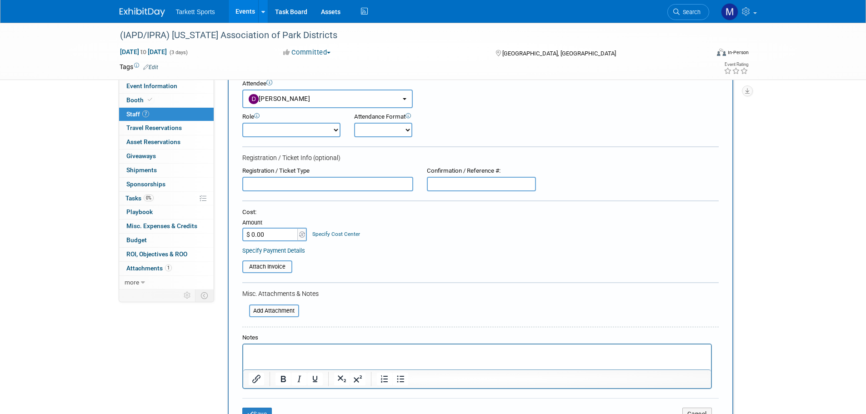
scroll to position [136, 0]
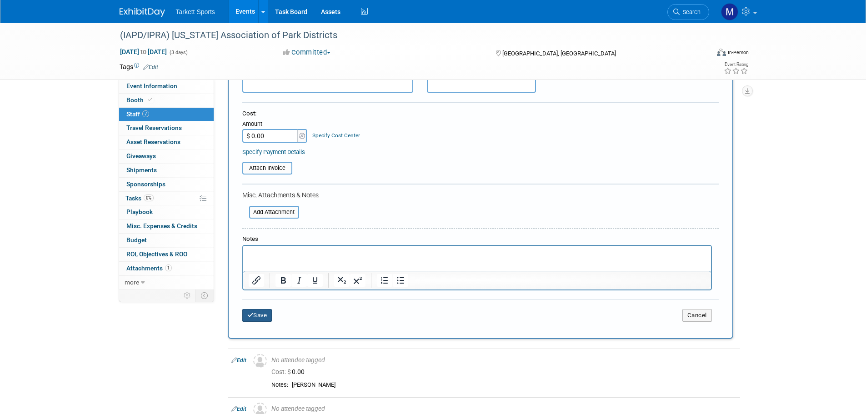
click at [259, 321] on button "Save" at bounding box center [257, 315] width 30 height 13
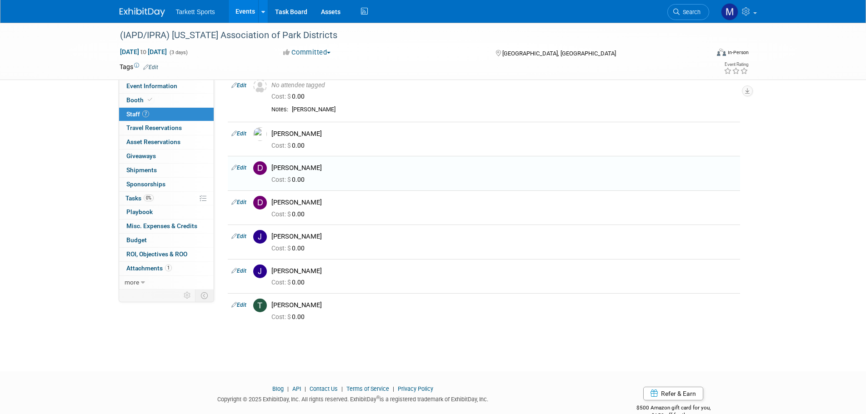
scroll to position [112, 0]
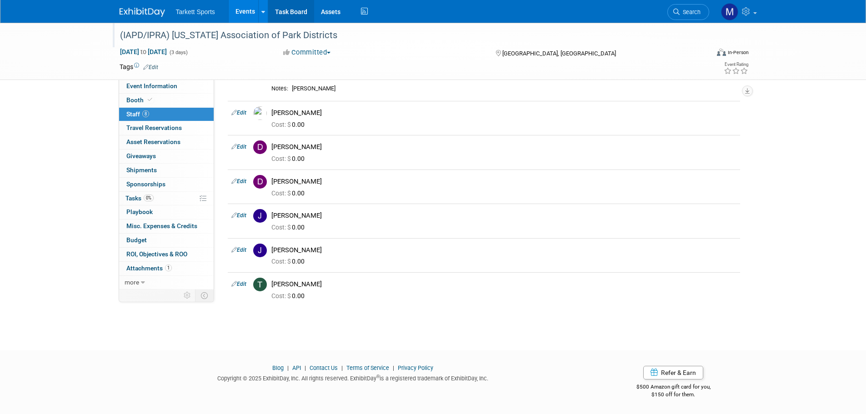
drag, startPoint x: 271, startPoint y: 22, endPoint x: 309, endPoint y: 37, distance: 41.2
click at [271, 23] on div "Tarkett Sports Events Add Event Bulk Upload Events Shareable Event Boards Recen…" at bounding box center [433, 11] width 866 height 23
drag, startPoint x: 292, startPoint y: 30, endPoint x: 60, endPoint y: 28, distance: 232.0
click at [60, 28] on div "(IAPD/IPRA) Illinois Association of Park Districts Jan 28, 2026 to Jan 30, 2026…" at bounding box center [433, 51] width 866 height 57
click at [210, 35] on div "(IAPD/IPRA) [US_STATE] Association of Park Districts" at bounding box center [406, 35] width 579 height 16
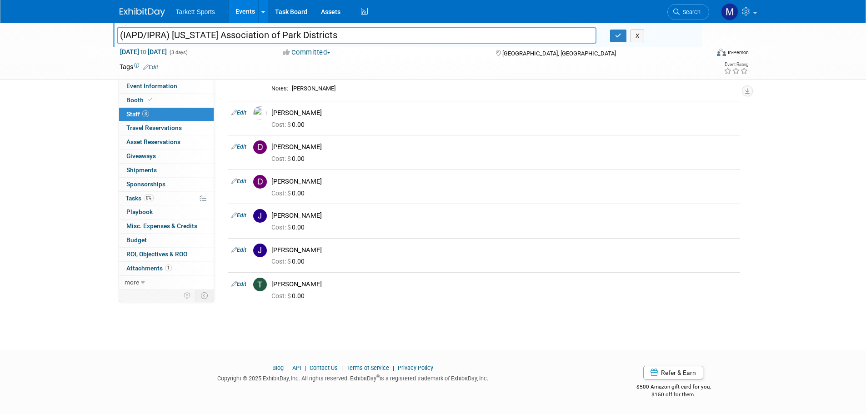
drag, startPoint x: 311, startPoint y: 34, endPoint x: 6, endPoint y: 44, distance: 305.3
click at [6, 44] on div "(IAPD/IPRA) Illinois Association of Park Districts (IAPD/IPRA) Illinois Associa…" at bounding box center [433, 51] width 866 height 57
drag, startPoint x: 345, startPoint y: 34, endPoint x: 82, endPoint y: 38, distance: 262.4
click at [86, 39] on div "(IAPD/IPRA) Illinois Association of Park Districts (IAPD/IPRA) Illinois Associa…" at bounding box center [433, 51] width 866 height 57
click at [684, 10] on span "Search" at bounding box center [690, 12] width 21 height 7
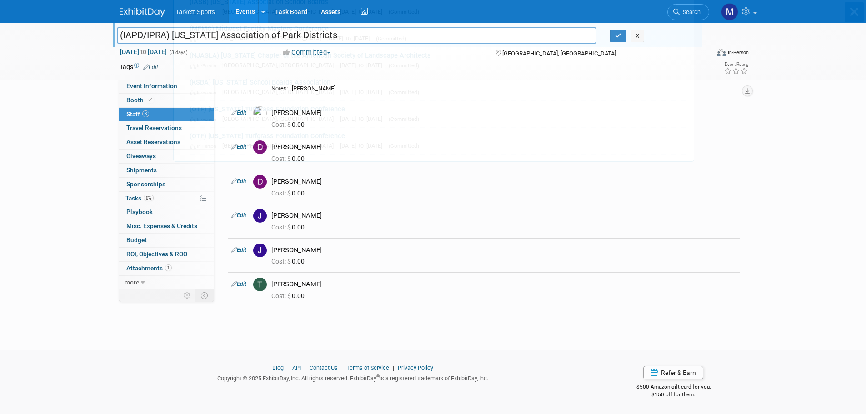
scroll to position [0, 0]
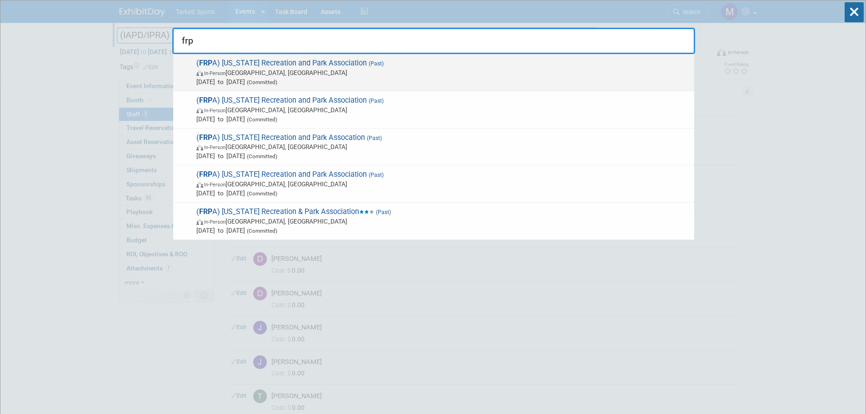
type input "frp"
click at [418, 75] on span "In-Person Orlando, FL" at bounding box center [442, 72] width 493 height 9
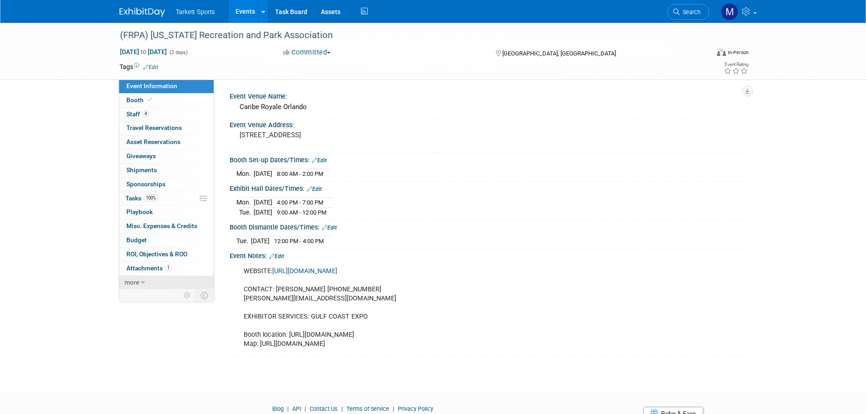
click at [151, 281] on link "more" at bounding box center [166, 283] width 95 height 14
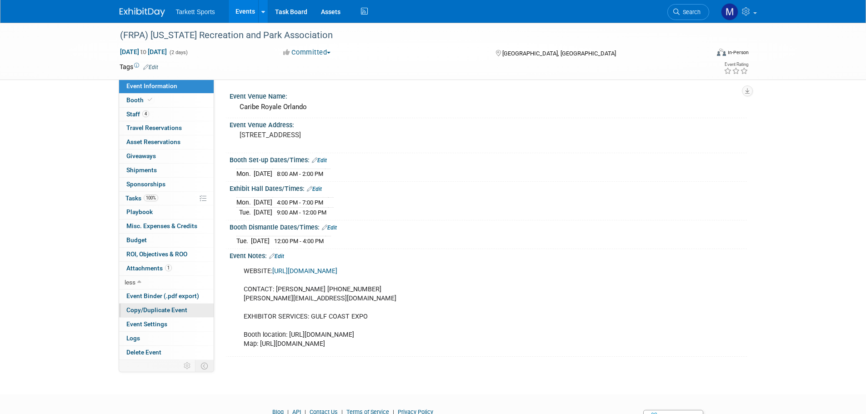
click at [152, 314] on link "Copy/Duplicate Event" at bounding box center [166, 311] width 95 height 14
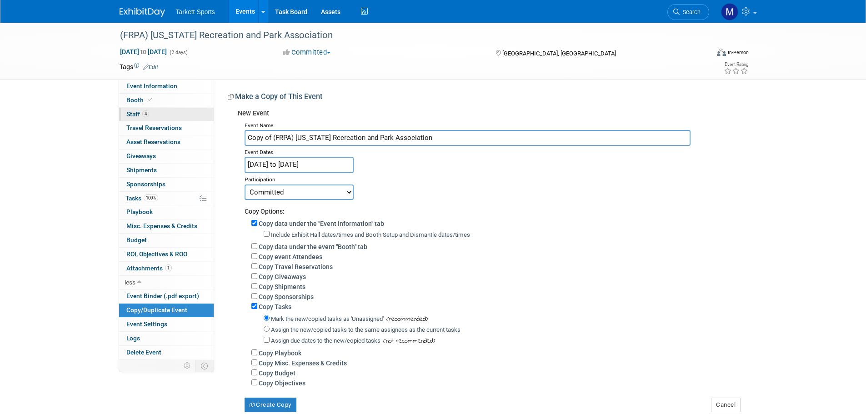
drag, startPoint x: 272, startPoint y: 138, endPoint x: 153, endPoint y: 117, distance: 120.1
click at [155, 117] on div "Event Information Event Info Booth Booth 4 Staff 4 Staff 0 Travel Reservations …" at bounding box center [433, 218] width 641 height 390
type input "(FRPA) [US_STATE] Recreation and Park Association"
click at [262, 256] on label "Copy event Attendees" at bounding box center [291, 256] width 64 height 7
click at [257, 256] on input "Copy event Attendees" at bounding box center [255, 256] width 6 height 6
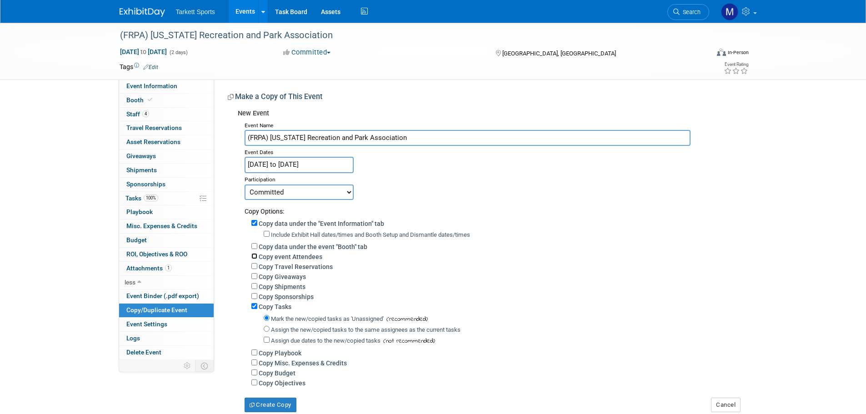
checkbox input "true"
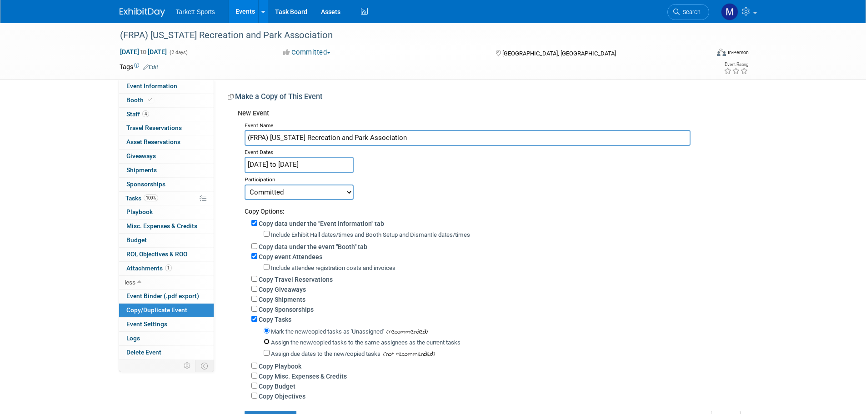
click at [269, 345] on input "Assign the new/copied tasks to the same assignees as the current tasks" at bounding box center [267, 342] width 6 height 6
radio input "true"
click at [293, 157] on input "[DATE] to [DATE]" at bounding box center [299, 165] width 109 height 16
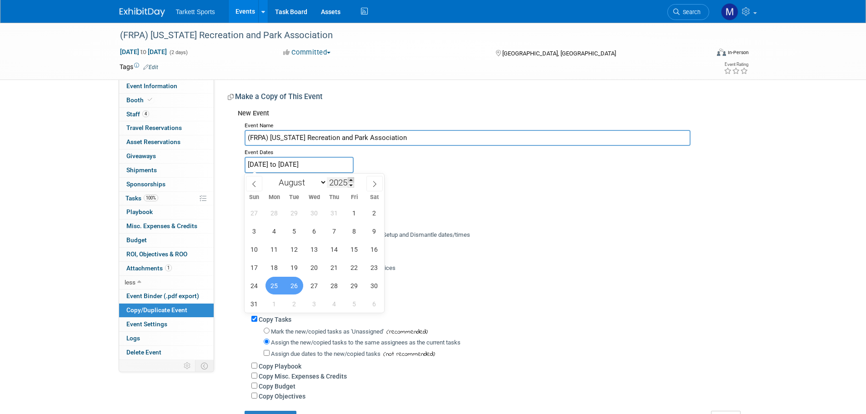
click at [350, 178] on span at bounding box center [351, 179] width 6 height 5
type input "2026"
click at [273, 303] on span "31" at bounding box center [275, 304] width 18 height 18
click at [287, 302] on span "1" at bounding box center [295, 304] width 18 height 18
type input "[DATE] to [DATE]"
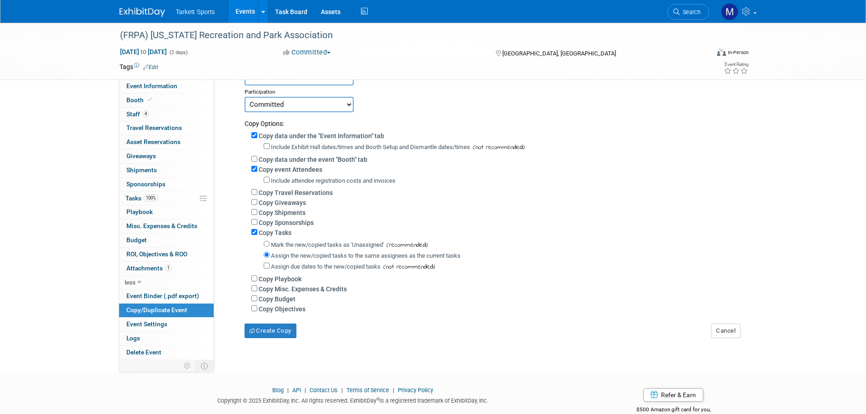
scroll to position [116, 0]
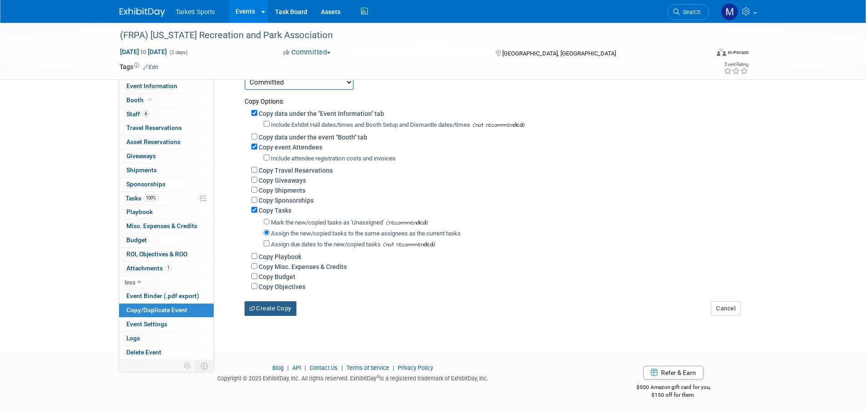
click at [272, 313] on button "Create Copy" at bounding box center [271, 309] width 52 height 15
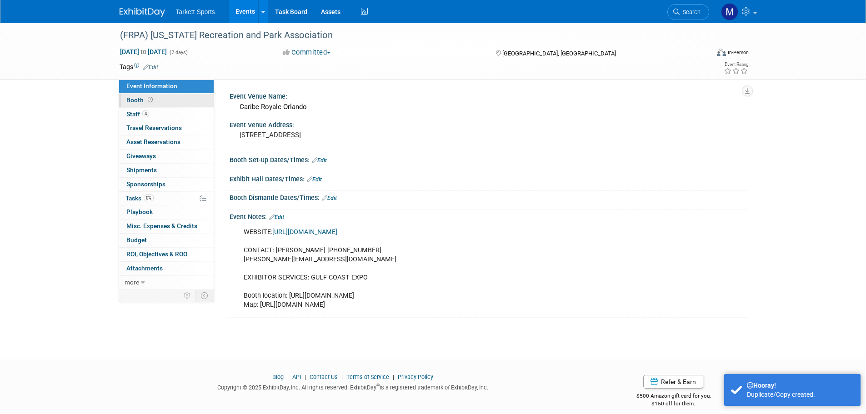
click at [180, 97] on link "Booth" at bounding box center [166, 101] width 95 height 14
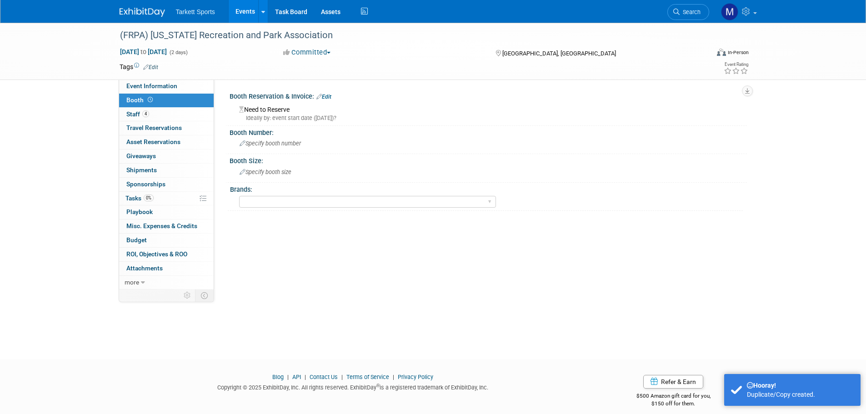
click at [332, 95] on link "Edit" at bounding box center [324, 97] width 15 height 6
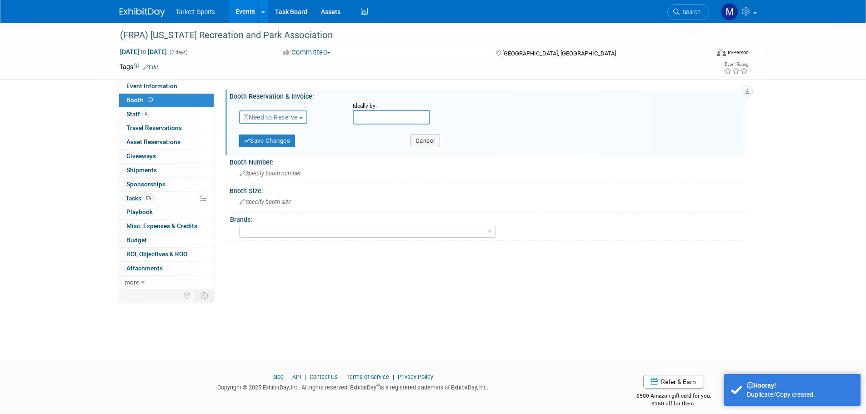
click at [286, 121] on button "Need to Reserve" at bounding box center [273, 118] width 69 height 14
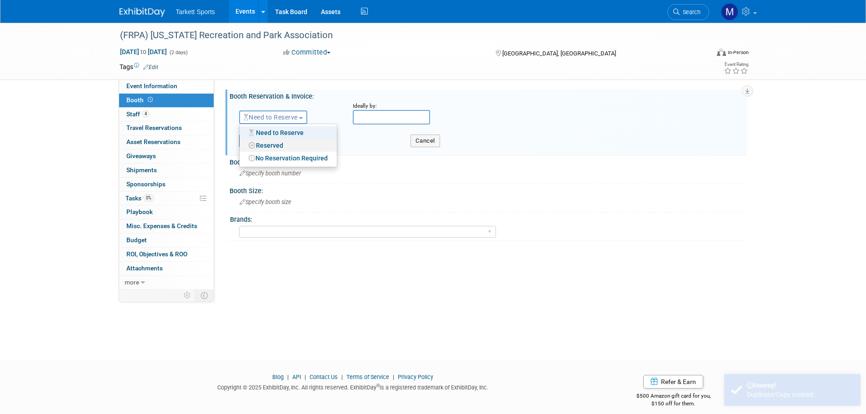
click at [282, 141] on link "Reserved" at bounding box center [288, 145] width 97 height 13
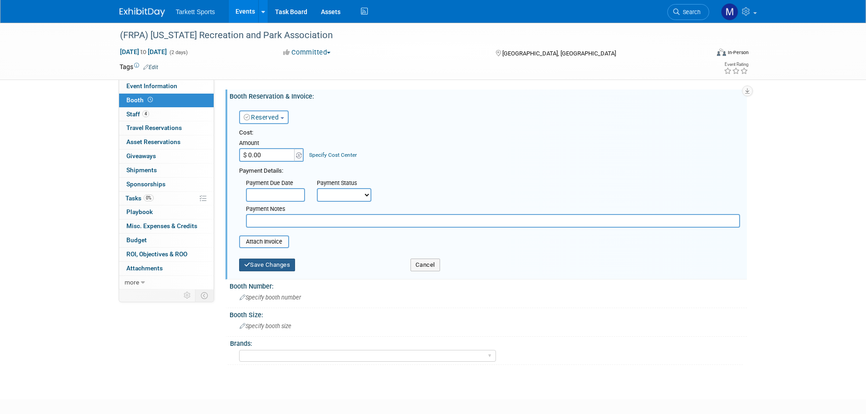
click at [265, 267] on button "Save Changes" at bounding box center [267, 265] width 56 height 13
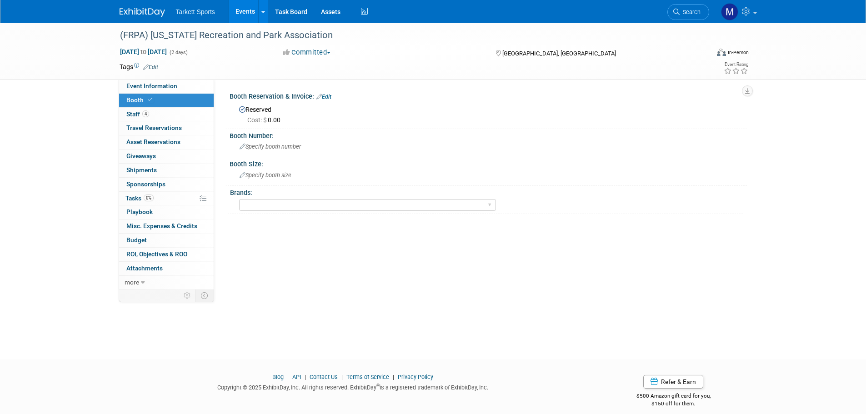
click at [693, 7] on link "Search" at bounding box center [689, 12] width 42 height 16
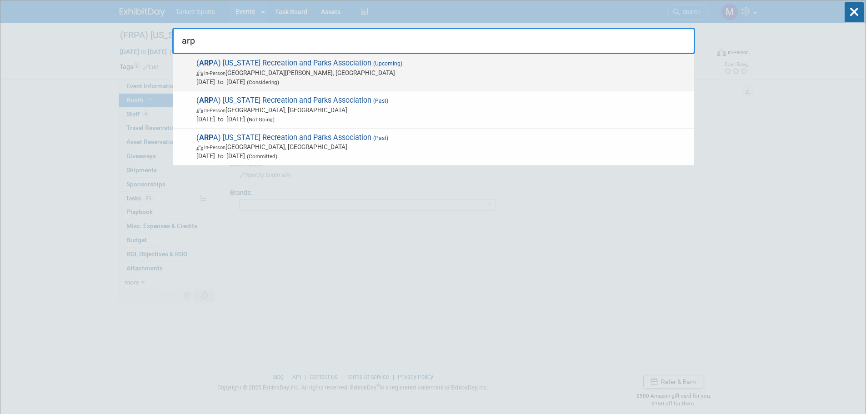
type input "arp"
click at [296, 56] on div "( ARP A) [US_STATE] Recreation and Parks Association (Upcoming) In-Person [GEOG…" at bounding box center [433, 72] width 521 height 37
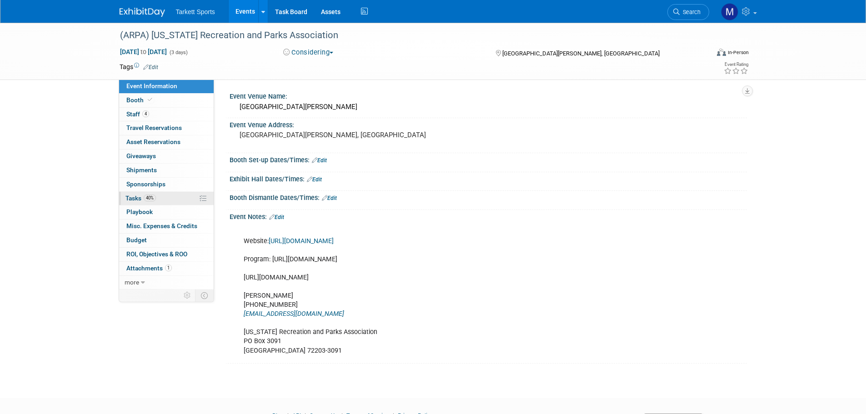
drag, startPoint x: 0, startPoint y: 0, endPoint x: 160, endPoint y: 201, distance: 257.0
click at [160, 201] on link "40% Tasks 40%" at bounding box center [166, 199] width 95 height 14
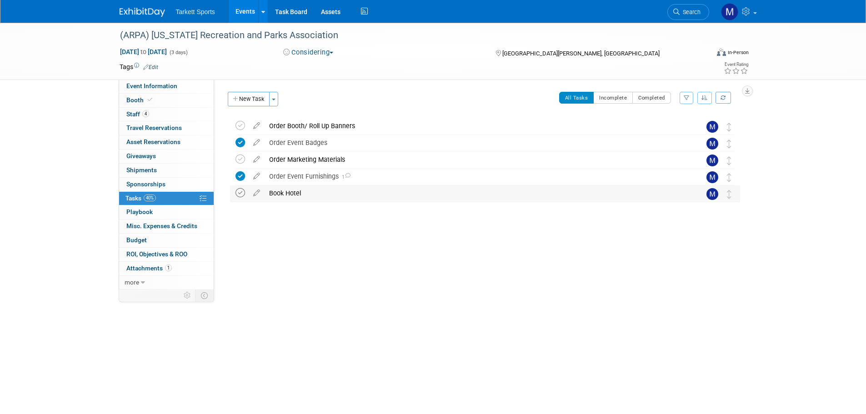
click at [243, 190] on icon at bounding box center [241, 193] width 10 height 10
click at [236, 129] on icon at bounding box center [241, 126] width 10 height 10
click at [243, 172] on icon at bounding box center [241, 176] width 10 height 10
click at [243, 161] on icon at bounding box center [241, 160] width 10 height 10
click at [243, 177] on icon at bounding box center [241, 176] width 10 height 10
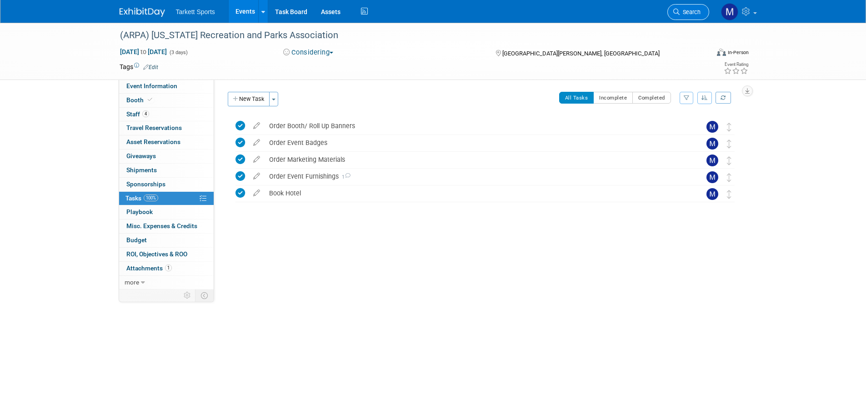
click at [699, 10] on span "Search" at bounding box center [690, 12] width 21 height 7
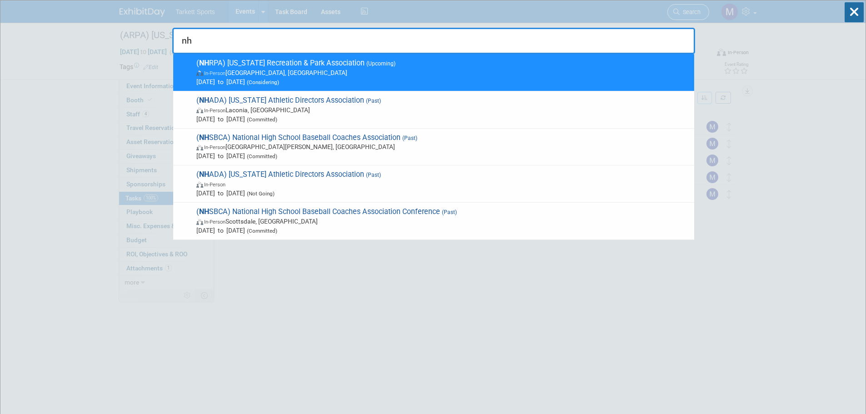
type input "n"
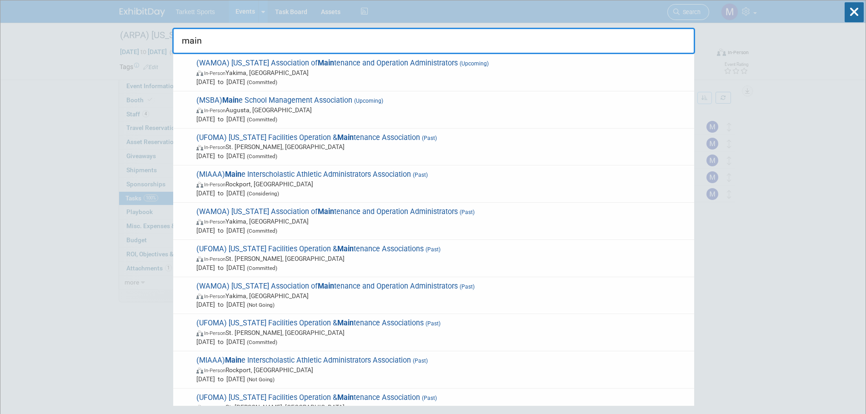
type input "maine"
